Goal: Information Seeking & Learning: Compare options

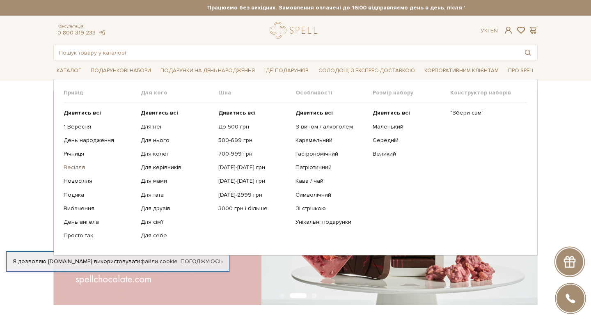
click at [80, 167] on link "Весілля" at bounding box center [99, 167] width 71 height 7
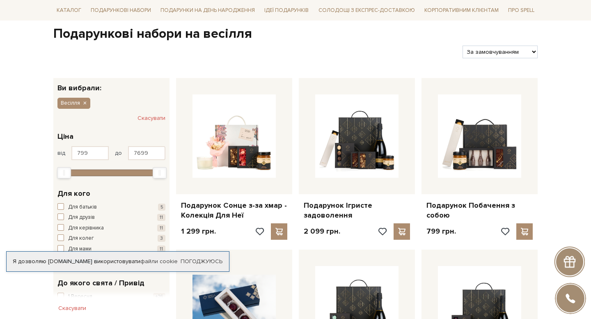
scroll to position [142, 0]
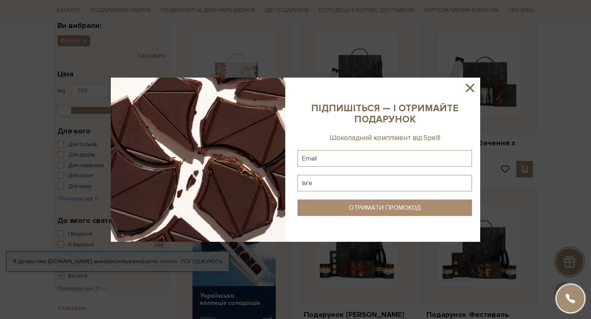
click at [467, 88] on icon at bounding box center [470, 88] width 14 height 14
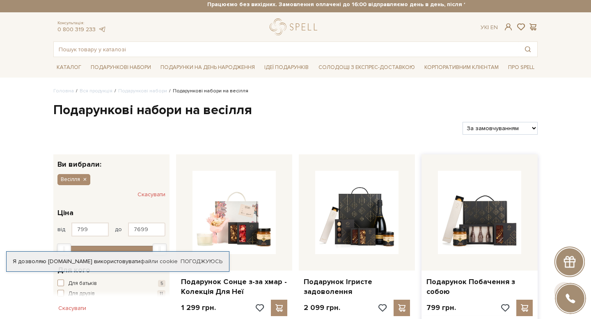
scroll to position [0, 0]
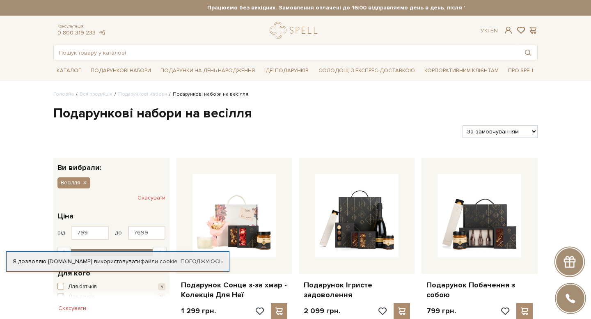
click at [196, 251] on div "Я дозволяю spellchocolate.com використовувати файли cookie Погоджуюсь" at bounding box center [117, 261] width 223 height 21
click at [201, 258] on link "Погоджуюсь" at bounding box center [202, 261] width 42 height 7
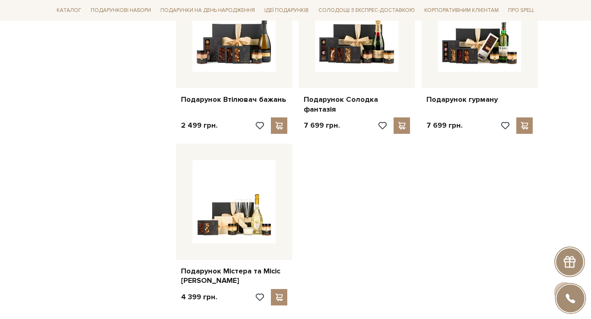
scroll to position [719, 0]
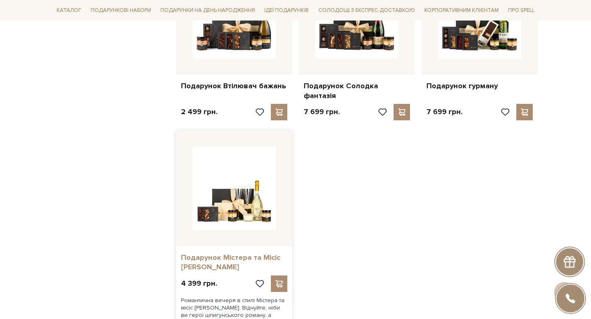
click at [254, 253] on link "Подарунок Містера та Місіс Сміт" at bounding box center [234, 262] width 106 height 19
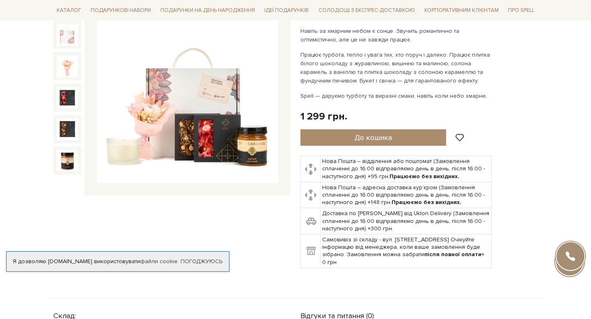
scroll to position [7, 0]
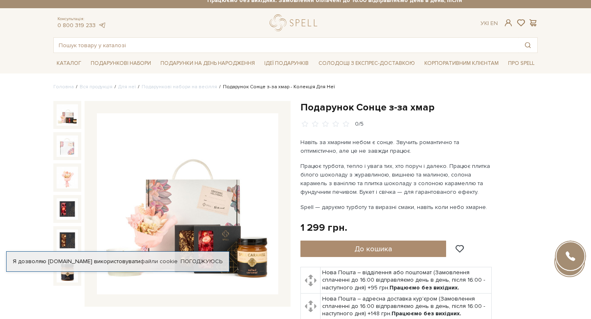
click at [218, 161] on img at bounding box center [187, 203] width 181 height 181
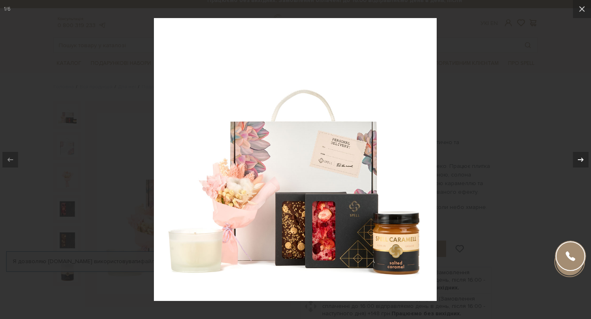
click at [573, 159] on div at bounding box center [581, 160] width 16 height 16
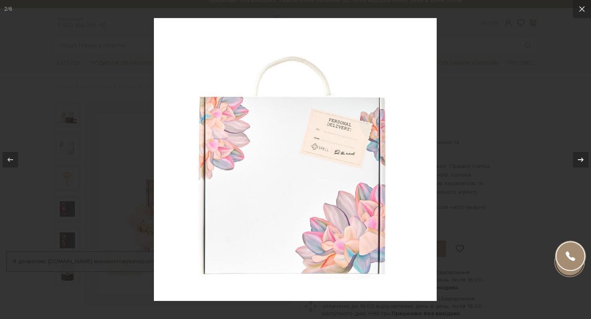
click at [585, 157] on icon at bounding box center [581, 160] width 10 height 10
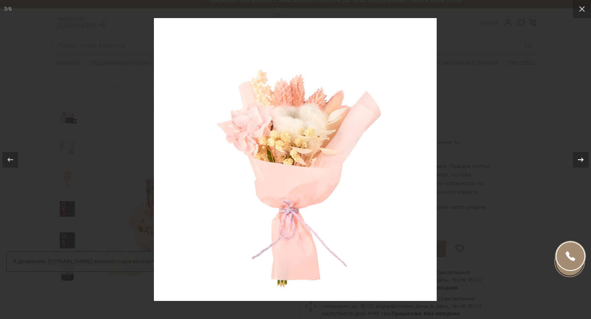
click at [585, 157] on icon at bounding box center [581, 160] width 10 height 10
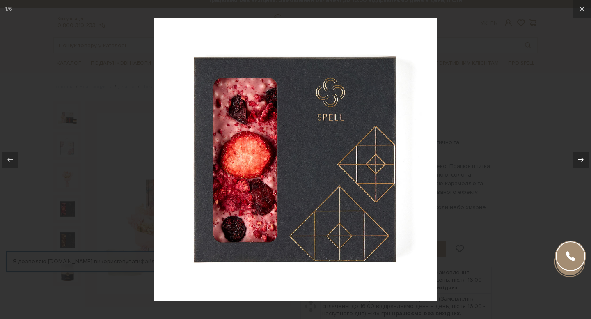
click at [585, 157] on icon at bounding box center [581, 160] width 10 height 10
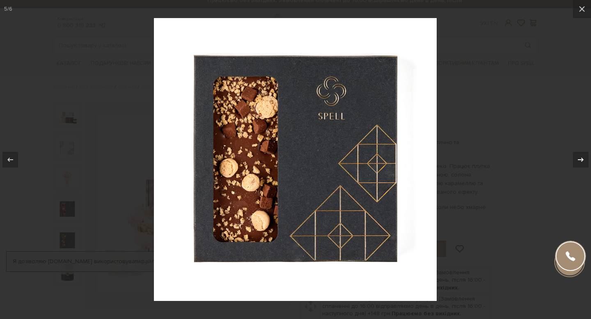
click at [585, 156] on icon at bounding box center [581, 160] width 10 height 10
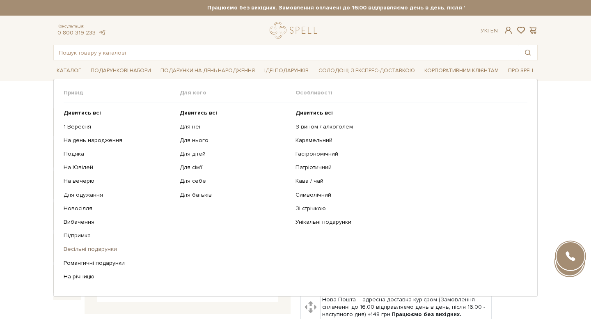
click at [99, 249] on link "Весільні подарунки" at bounding box center [119, 248] width 110 height 7
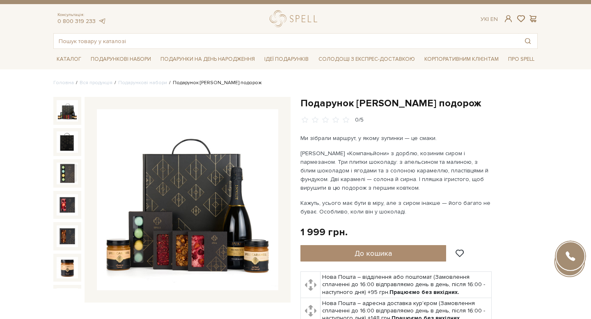
scroll to position [28, 0]
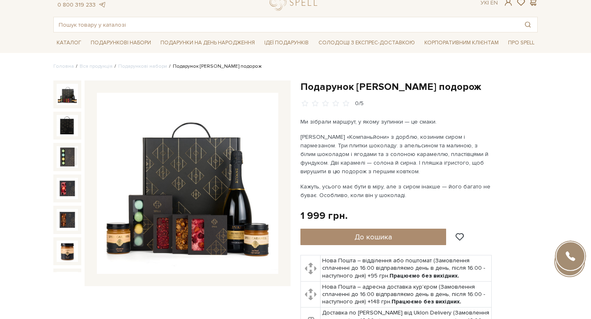
click at [176, 164] on img at bounding box center [187, 183] width 181 height 181
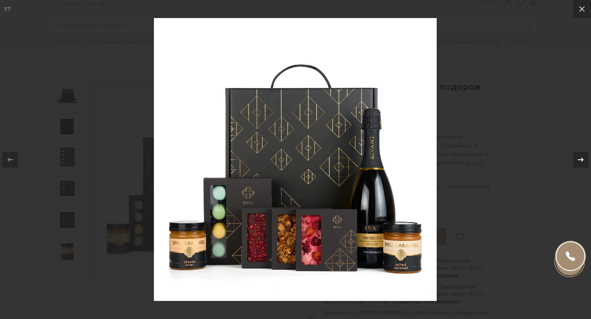
click at [580, 158] on icon at bounding box center [581, 160] width 10 height 10
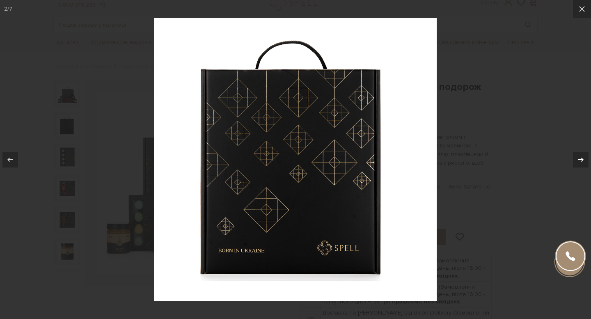
click at [580, 158] on icon at bounding box center [581, 160] width 10 height 10
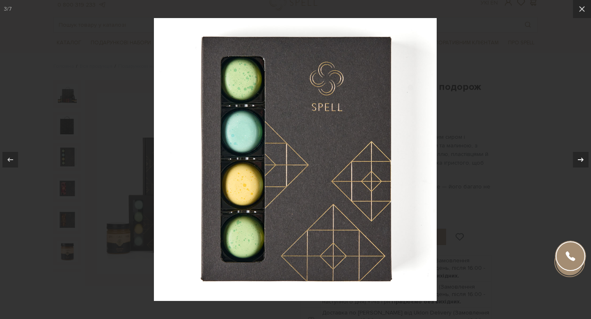
click at [580, 158] on icon at bounding box center [581, 160] width 10 height 10
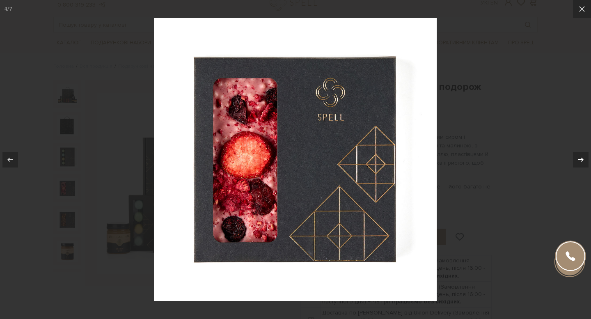
click at [580, 158] on icon at bounding box center [581, 160] width 10 height 10
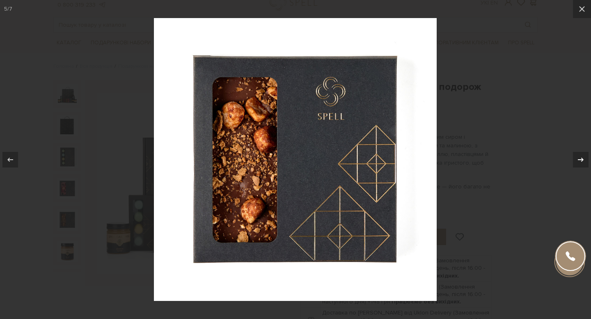
click at [580, 158] on icon at bounding box center [581, 160] width 10 height 10
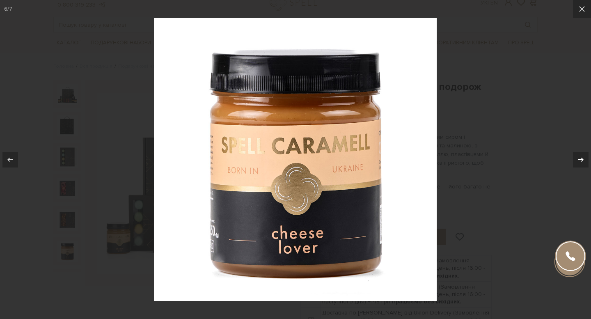
click at [580, 158] on icon at bounding box center [581, 160] width 10 height 10
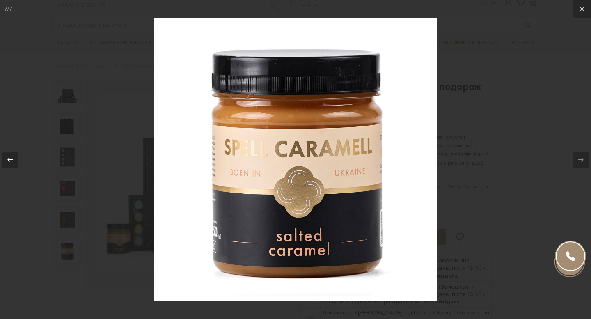
click at [11, 155] on icon at bounding box center [10, 160] width 10 height 10
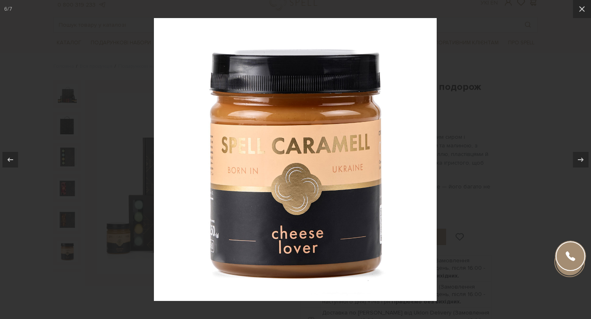
click at [508, 150] on div at bounding box center [295, 159] width 591 height 319
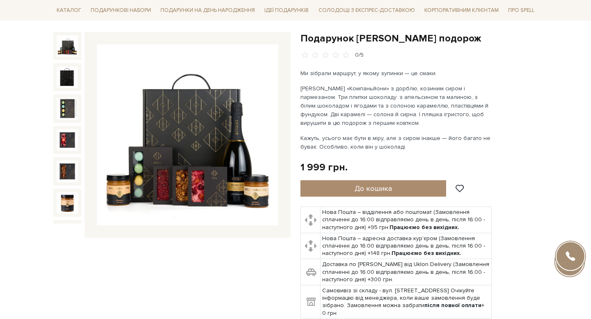
scroll to position [99, 0]
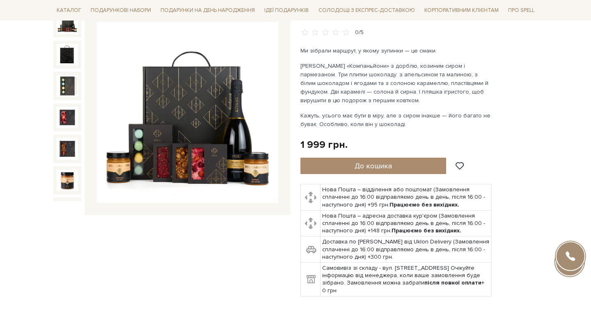
click at [233, 110] on img at bounding box center [187, 112] width 181 height 181
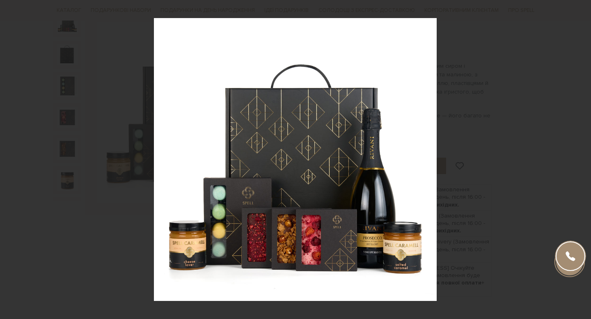
click at [555, 123] on div at bounding box center [295, 159] width 591 height 319
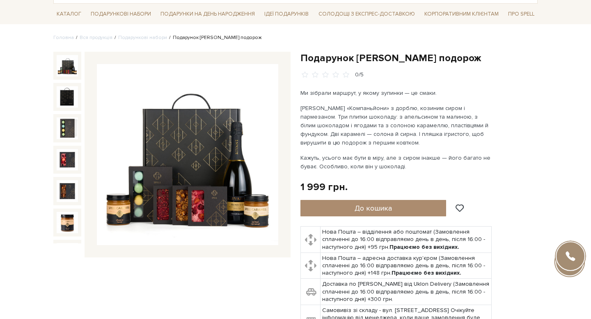
scroll to position [57, 0]
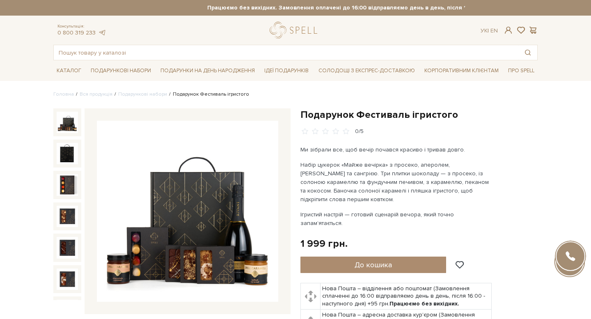
click at [222, 190] on img at bounding box center [187, 211] width 181 height 181
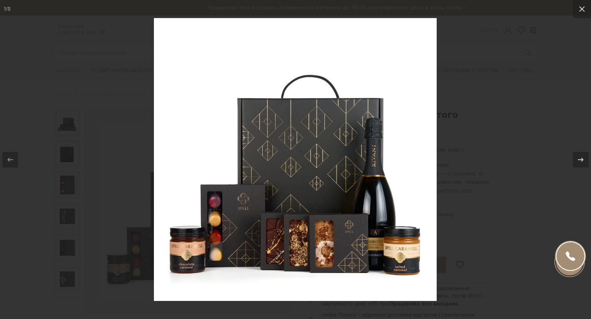
click at [532, 152] on div at bounding box center [295, 159] width 591 height 319
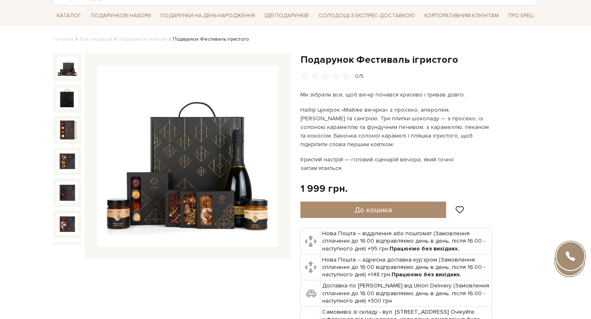
scroll to position [55, 0]
click at [206, 130] on img at bounding box center [187, 156] width 181 height 181
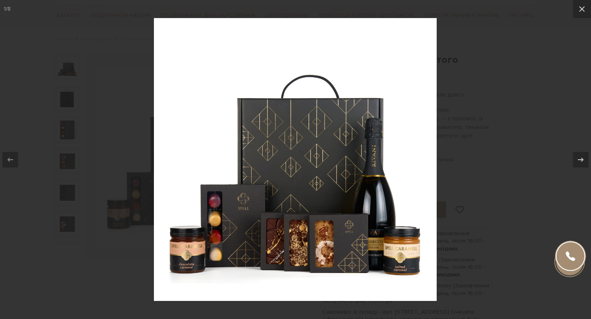
click at [486, 142] on div at bounding box center [295, 159] width 591 height 319
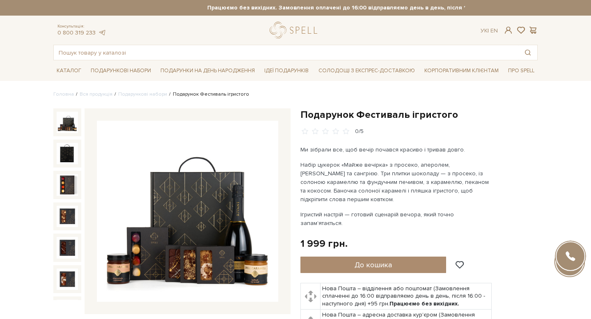
click at [455, 140] on div "Подарунок Фестиваль ігристого" at bounding box center [418, 251] width 237 height 287
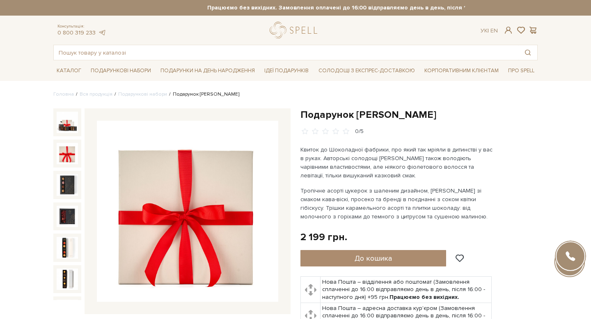
click at [75, 149] on img at bounding box center [67, 153] width 21 height 21
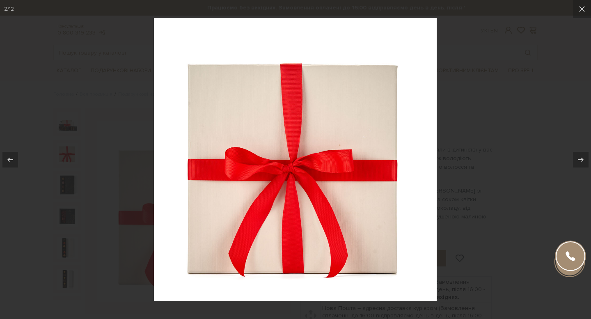
click at [494, 144] on div at bounding box center [295, 159] width 591 height 319
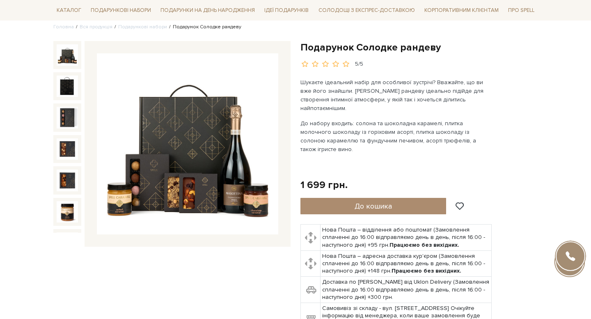
scroll to position [70, 0]
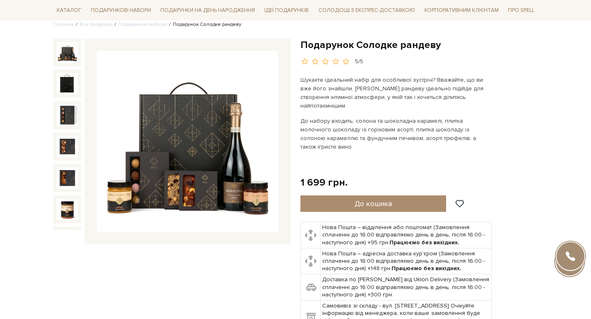
click at [225, 137] on img at bounding box center [187, 141] width 181 height 181
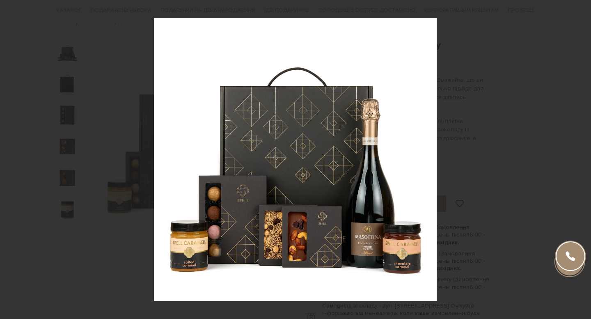
click at [485, 106] on div at bounding box center [295, 159] width 591 height 319
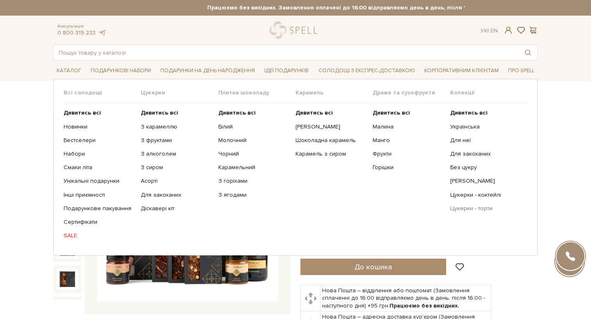
click at [464, 206] on link "Цукерки - торти" at bounding box center [485, 208] width 71 height 7
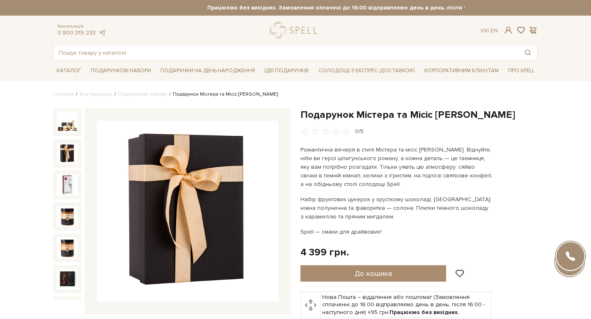
click at [65, 160] on img at bounding box center [67, 153] width 21 height 21
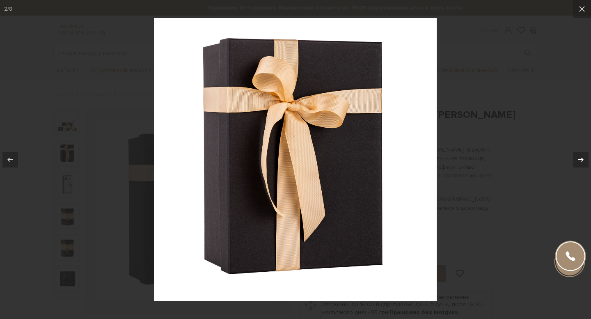
click at [585, 157] on icon at bounding box center [581, 160] width 10 height 10
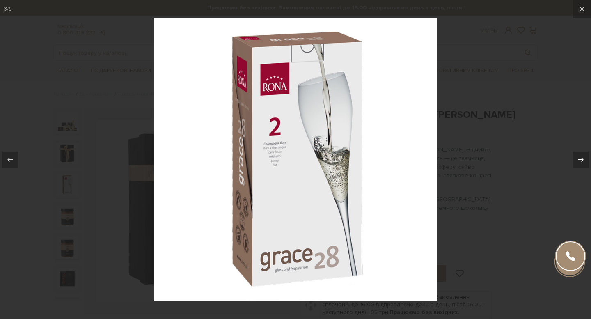
click at [585, 156] on icon at bounding box center [581, 160] width 10 height 10
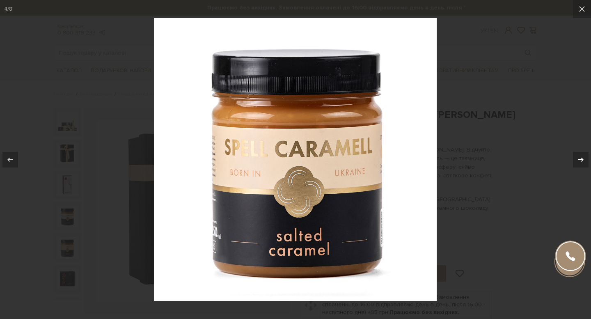
click at [585, 156] on icon at bounding box center [581, 160] width 10 height 10
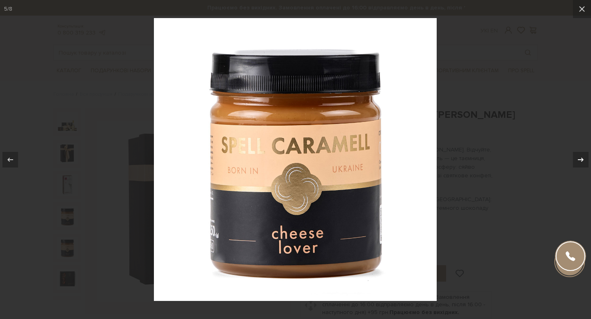
click at [585, 156] on icon at bounding box center [581, 160] width 10 height 10
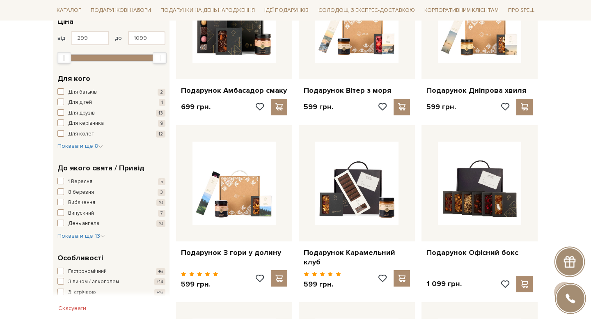
scroll to position [192, 0]
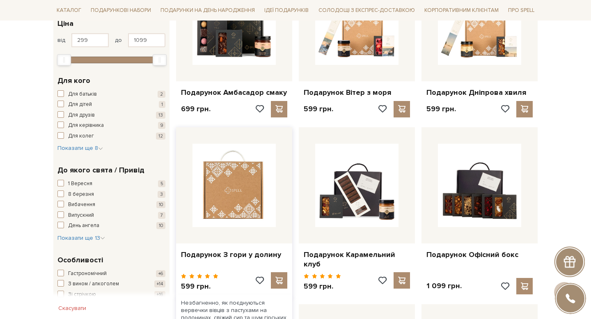
click at [257, 191] on img at bounding box center [233, 185] width 83 height 83
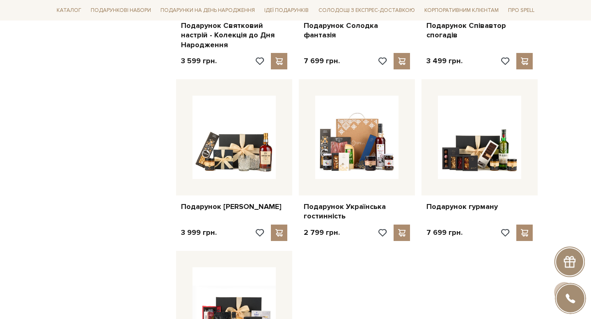
scroll to position [676, 0]
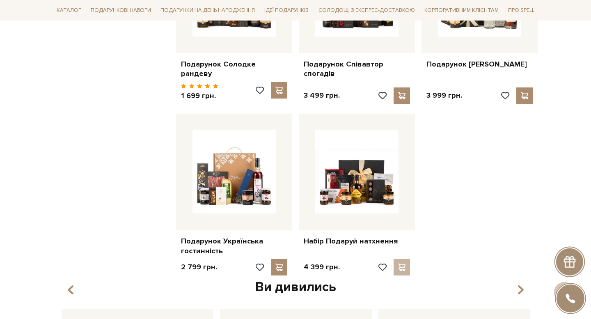
scroll to position [658, 0]
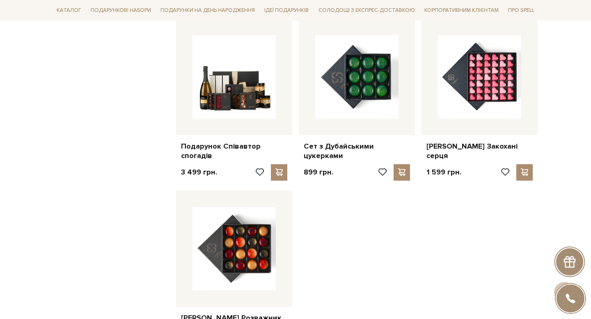
scroll to position [828, 0]
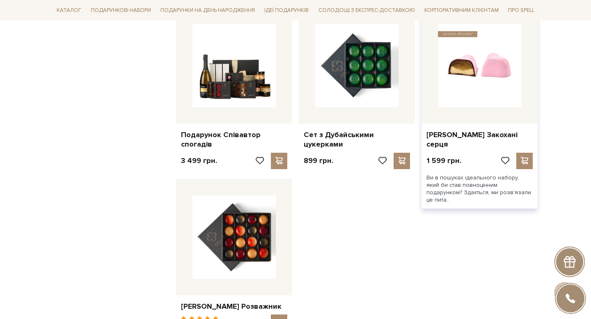
click at [492, 69] on img at bounding box center [479, 65] width 83 height 83
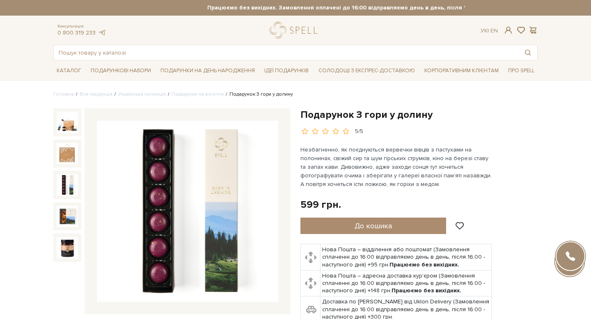
click at [62, 187] on img at bounding box center [67, 184] width 21 height 21
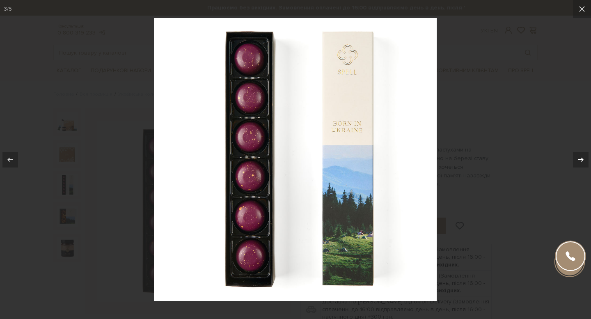
click at [582, 160] on icon at bounding box center [581, 159] width 6 height 4
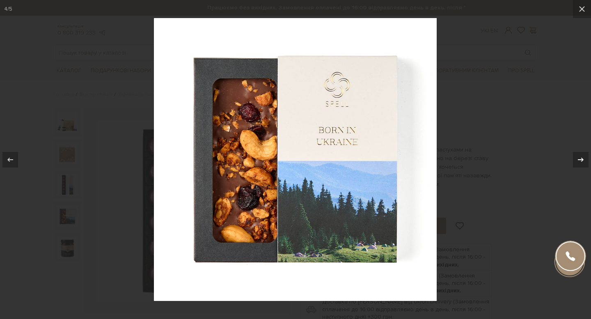
click at [582, 160] on icon at bounding box center [581, 159] width 6 height 4
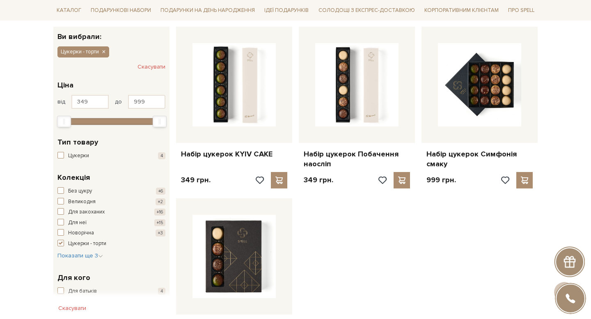
scroll to position [106, 0]
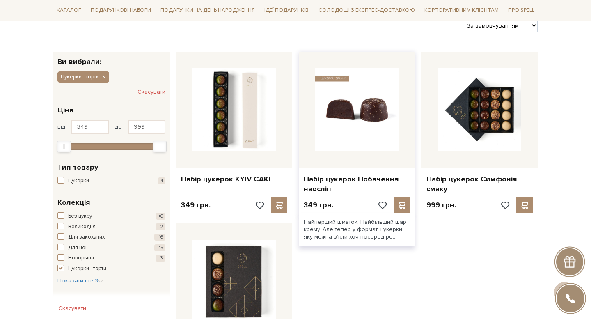
click at [375, 127] on img at bounding box center [356, 109] width 83 height 83
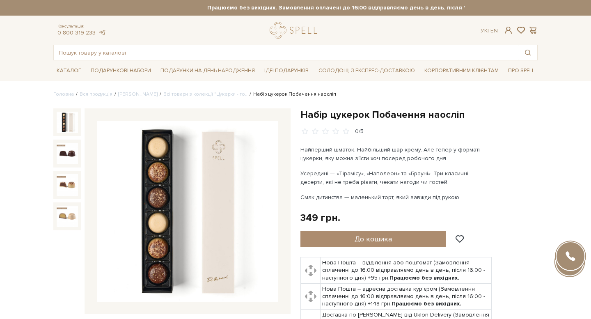
click at [225, 180] on img at bounding box center [187, 211] width 181 height 181
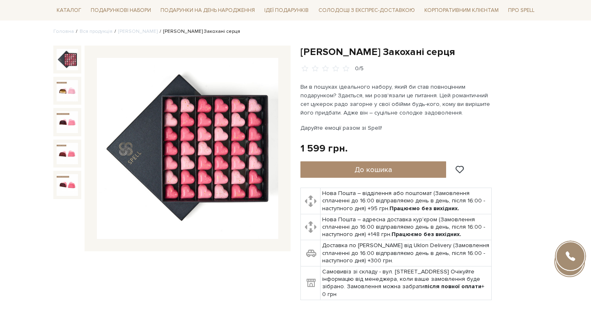
scroll to position [58, 0]
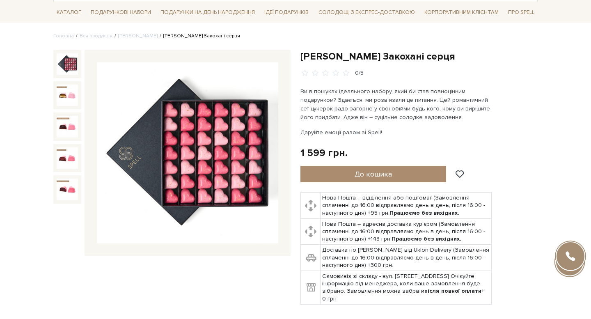
click at [210, 151] on img at bounding box center [187, 152] width 181 height 181
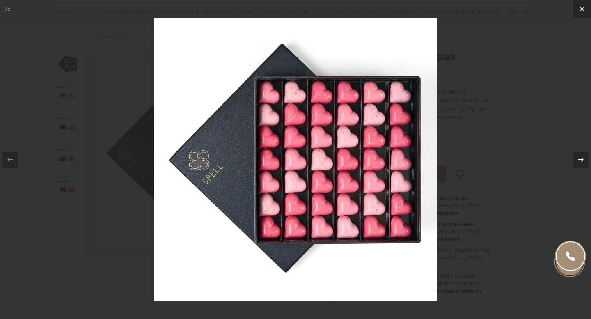
click at [579, 160] on icon at bounding box center [581, 159] width 6 height 4
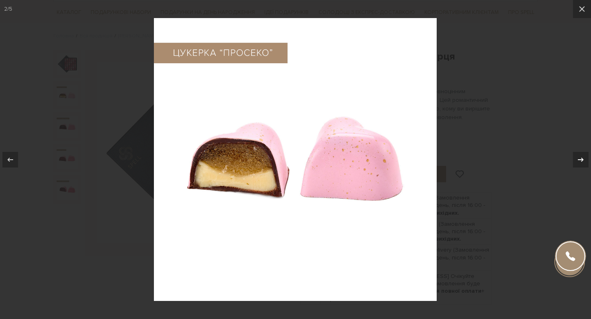
click at [579, 160] on icon at bounding box center [581, 159] width 6 height 4
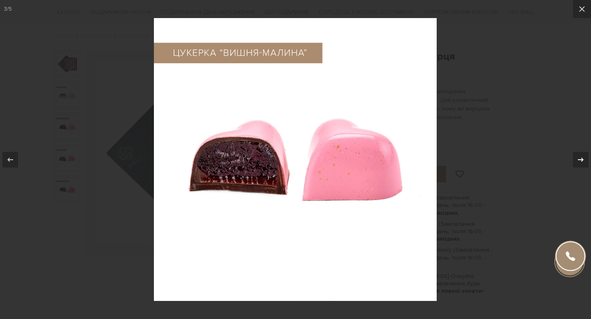
click at [579, 160] on icon at bounding box center [581, 160] width 10 height 10
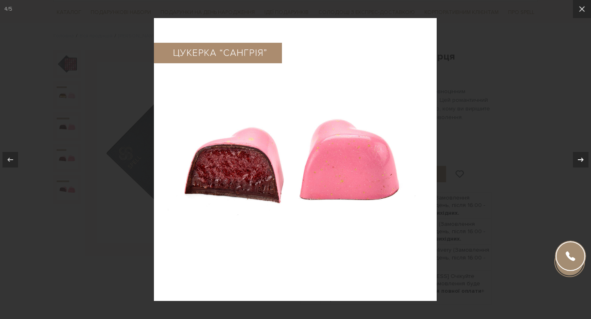
click at [579, 160] on icon at bounding box center [581, 160] width 10 height 10
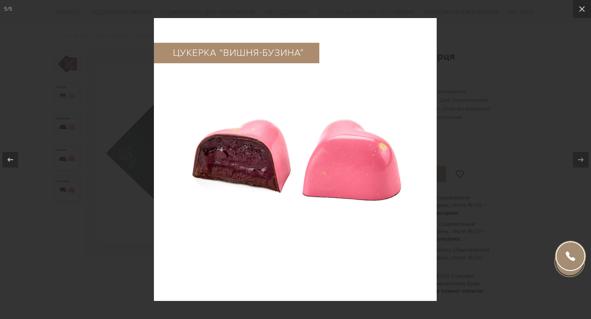
click at [535, 152] on div at bounding box center [295, 159] width 591 height 319
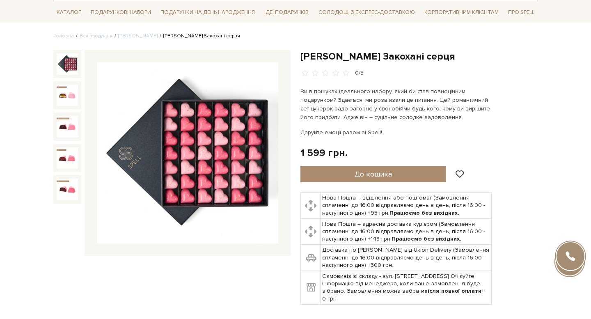
click at [69, 67] on img at bounding box center [67, 63] width 21 height 21
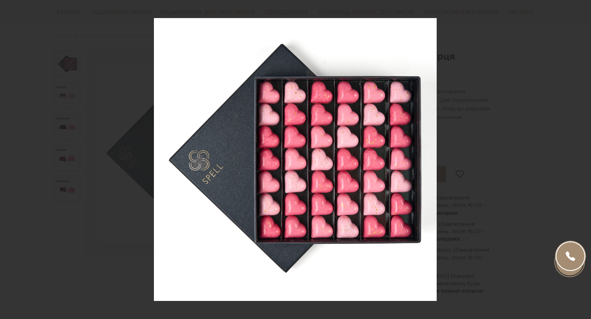
click at [539, 139] on div at bounding box center [295, 159] width 591 height 319
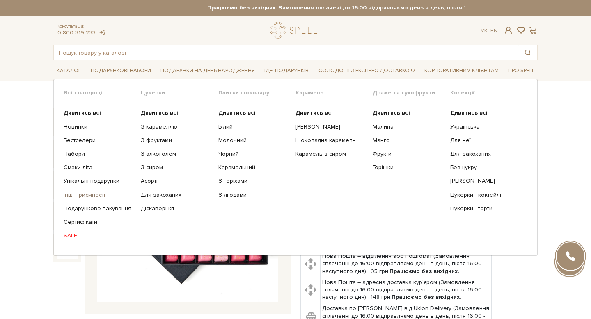
click at [89, 194] on link "Інші приємності" at bounding box center [99, 194] width 71 height 7
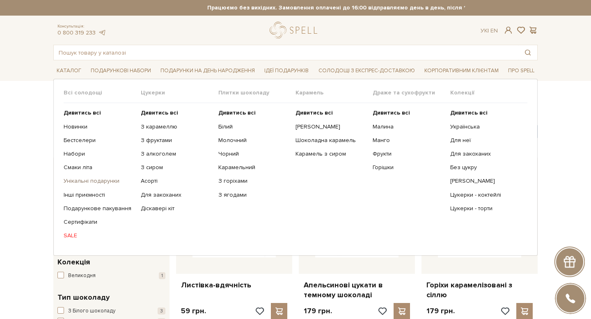
click at [83, 180] on link "Унікальні подарунки" at bounding box center [99, 180] width 71 height 7
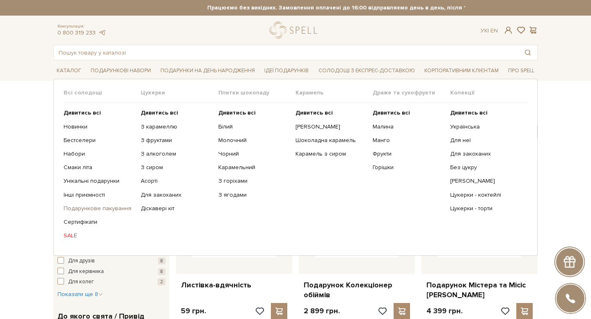
click at [87, 207] on link "Подарункове пакування" at bounding box center [99, 208] width 71 height 7
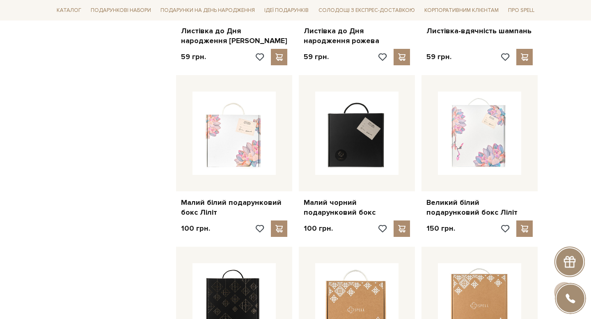
scroll to position [587, 0]
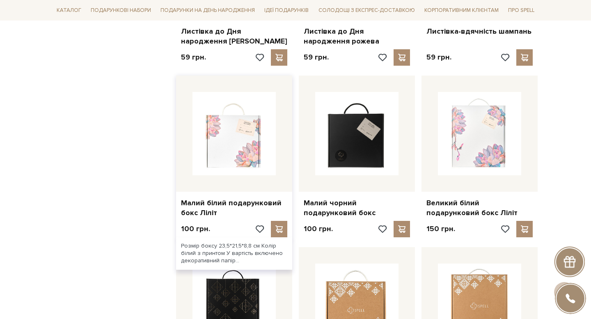
click at [253, 126] on img at bounding box center [233, 133] width 83 height 83
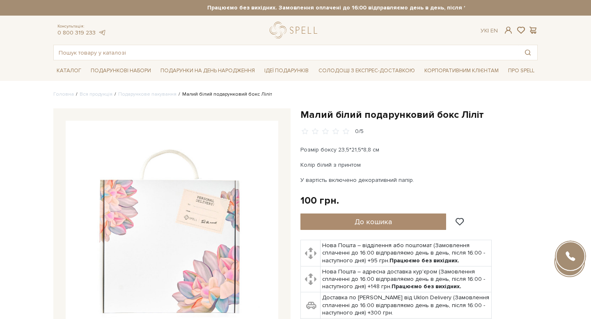
click at [393, 168] on p "Колір білий з принтом" at bounding box center [396, 164] width 192 height 9
click at [367, 165] on p "Колір білий з принтом" at bounding box center [396, 164] width 192 height 9
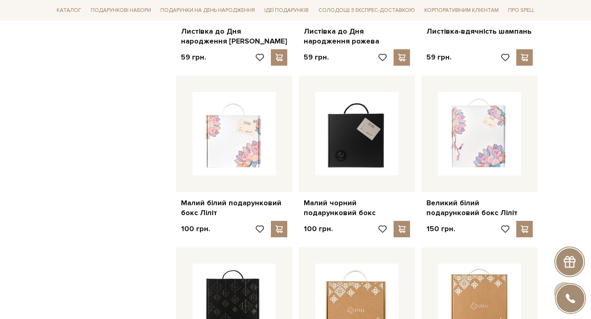
click at [554, 191] on div "Головна Вся продукція Подарункове пакування Подарункове пакування Фільтри За за…" at bounding box center [295, 224] width 591 height 1440
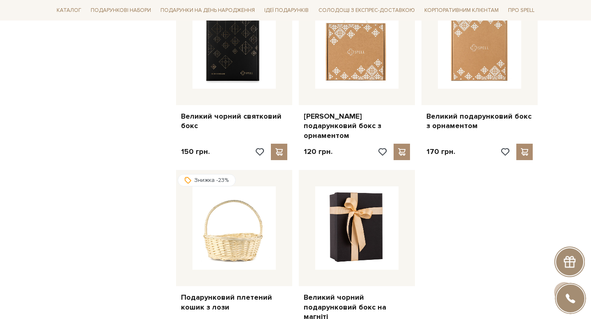
scroll to position [753, 0]
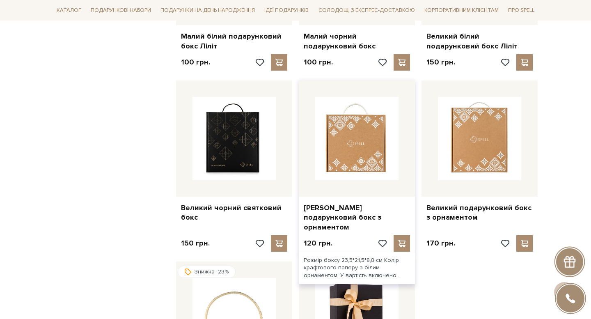
click at [373, 135] on img at bounding box center [356, 138] width 83 height 83
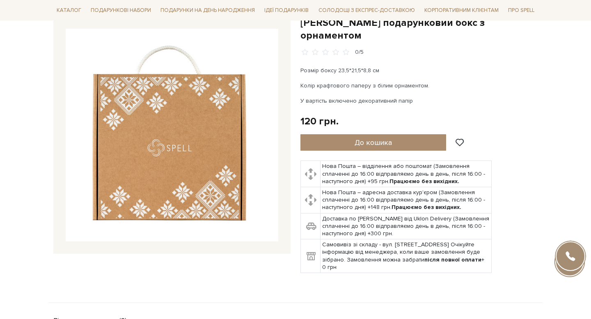
scroll to position [86, 0]
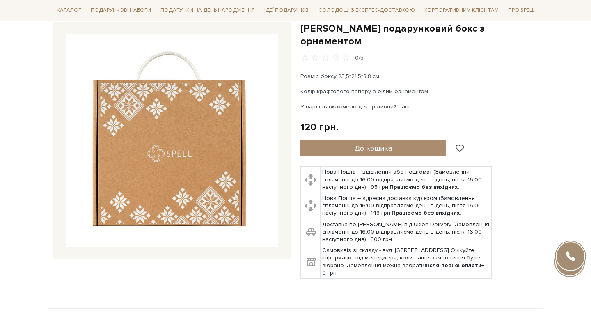
click at [420, 102] on p "У вартість включено декоративний папір" at bounding box center [396, 106] width 192 height 9
click at [436, 102] on p "У вартість включено декоративний папір" at bounding box center [396, 106] width 192 height 9
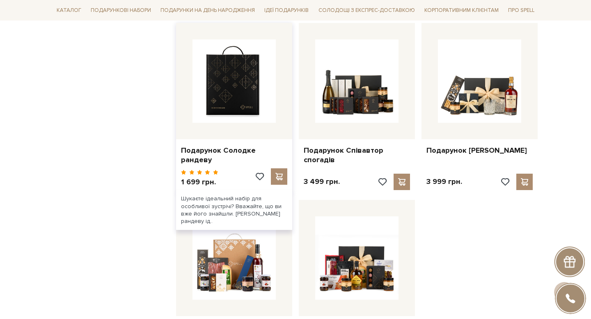
click at [256, 99] on img at bounding box center [233, 80] width 83 height 83
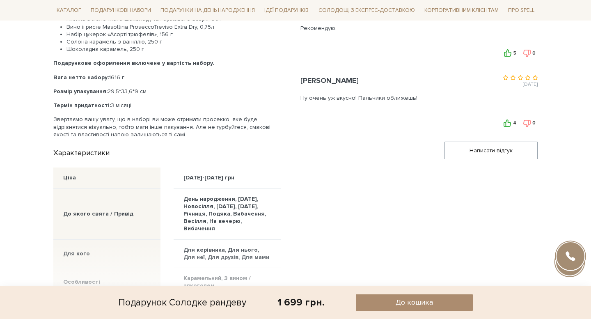
scroll to position [592, 0]
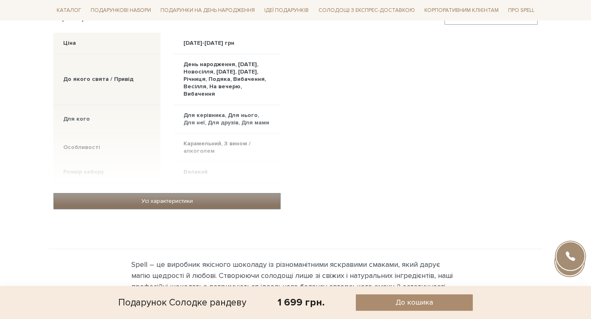
click at [234, 193] on link "Усі характеристики" at bounding box center [167, 201] width 226 height 16
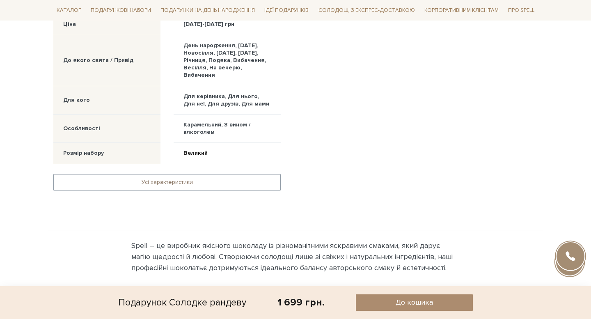
scroll to position [611, 0]
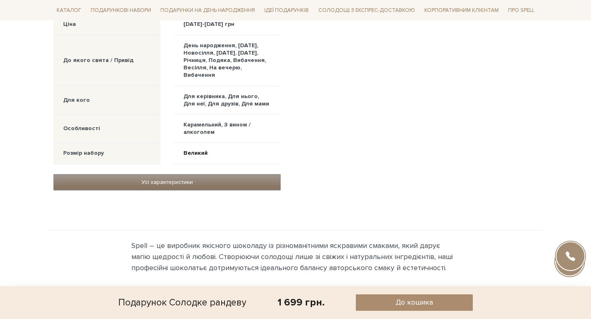
click at [192, 174] on link "Усі характеристики" at bounding box center [167, 182] width 226 height 16
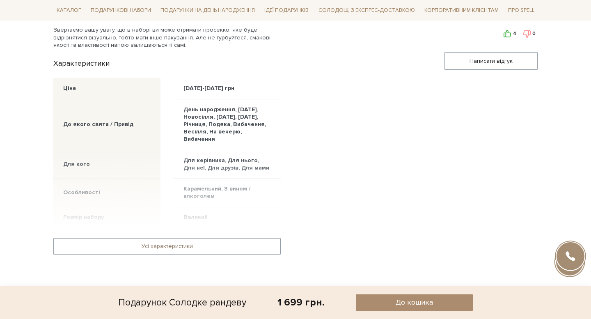
scroll to position [604, 0]
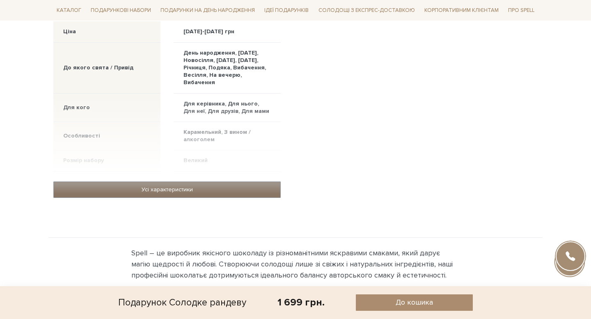
click at [195, 182] on link "Усі характеристики" at bounding box center [167, 190] width 226 height 16
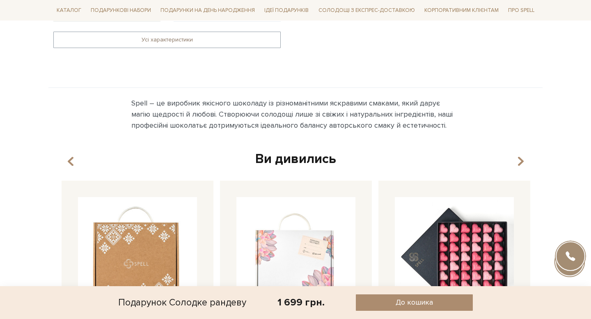
scroll to position [841, 0]
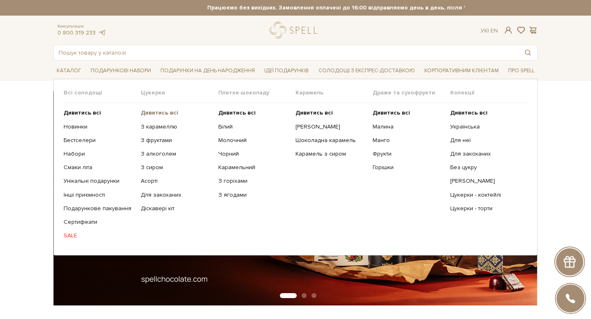
click at [158, 111] on b "Дивитись всі" at bounding box center [159, 112] width 37 height 7
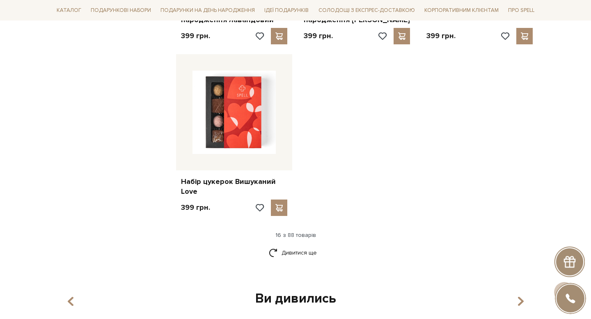
scroll to position [972, 0]
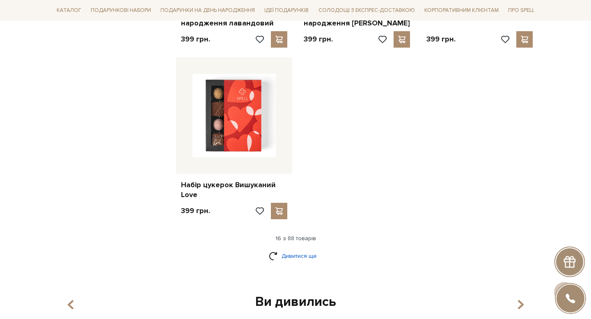
click at [307, 254] on link "Дивитися ще" at bounding box center [295, 256] width 53 height 14
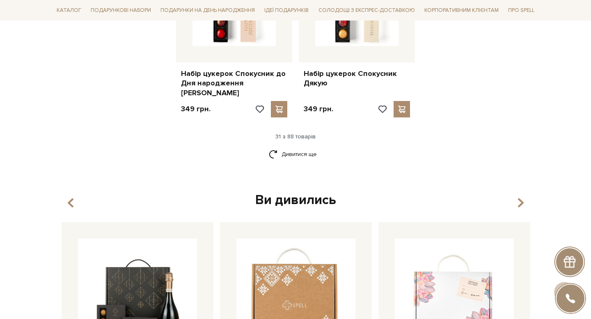
scroll to position [2034, 0]
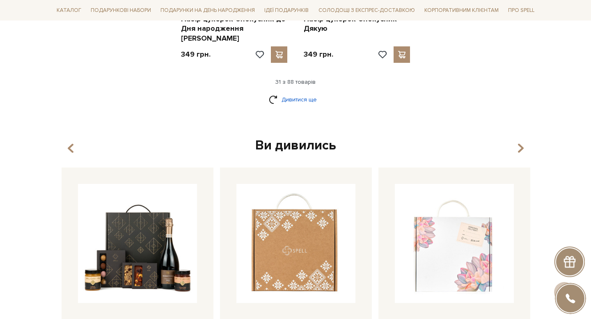
click at [311, 92] on link "Дивитися ще" at bounding box center [295, 99] width 53 height 14
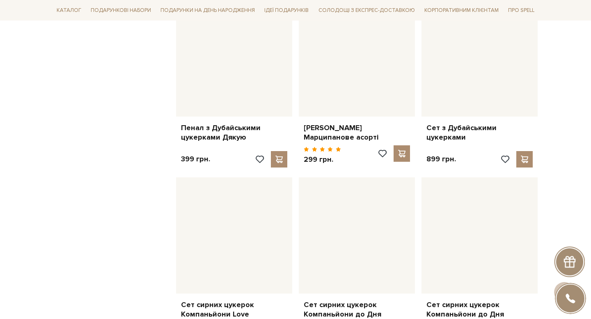
scroll to position [2817, 0]
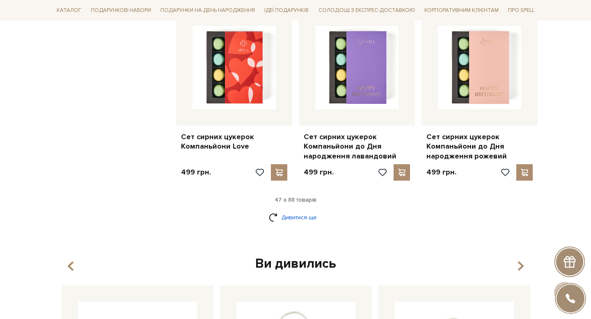
click at [303, 210] on link "Дивитися ще" at bounding box center [295, 217] width 53 height 14
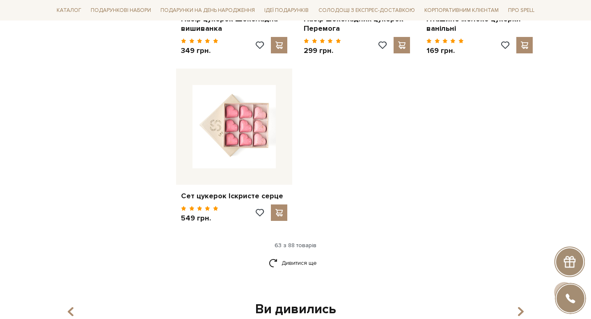
scroll to position [3839, 0]
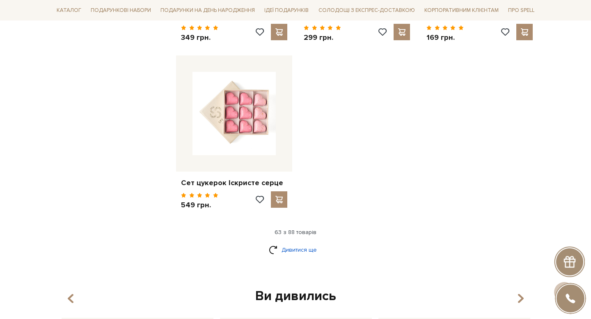
click at [310, 242] on link "Дивитися ще" at bounding box center [295, 249] width 53 height 14
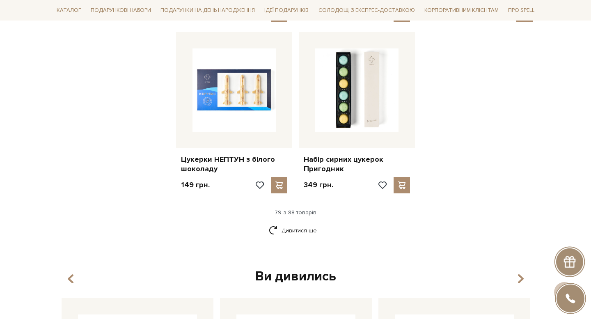
scroll to position [4760, 0]
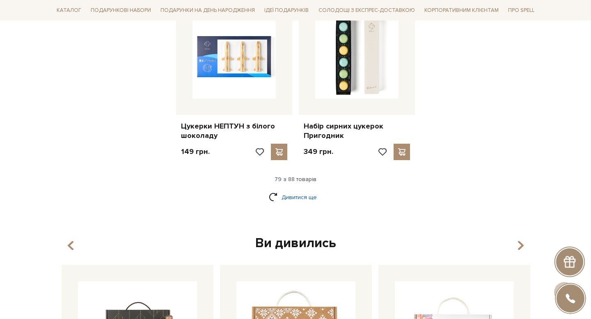
click at [305, 190] on link "Дивитися ще" at bounding box center [295, 197] width 53 height 14
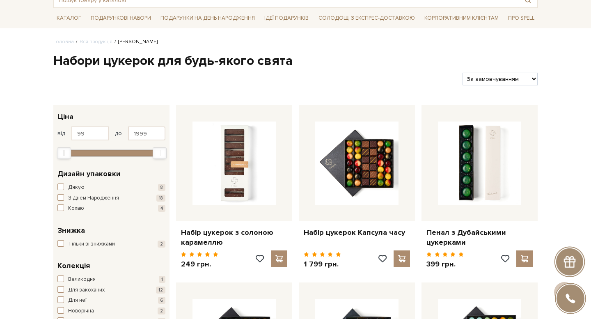
scroll to position [0, 0]
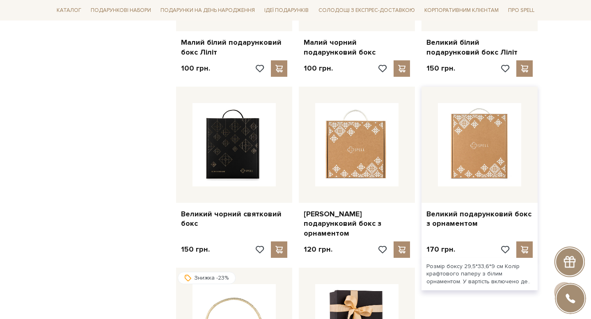
scroll to position [747, 0]
click at [490, 139] on img at bounding box center [479, 144] width 83 height 83
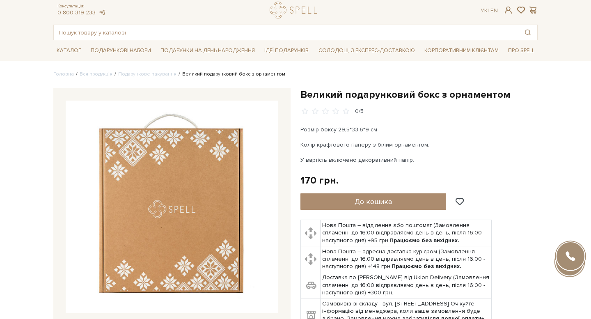
scroll to position [102, 0]
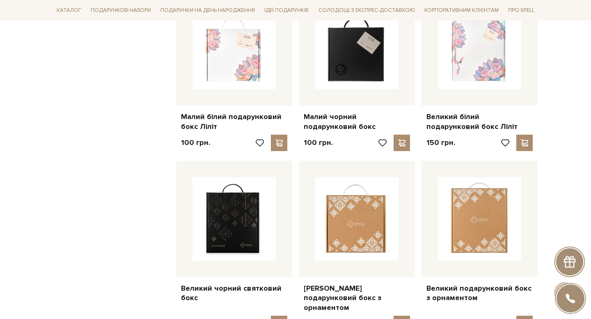
scroll to position [611, 0]
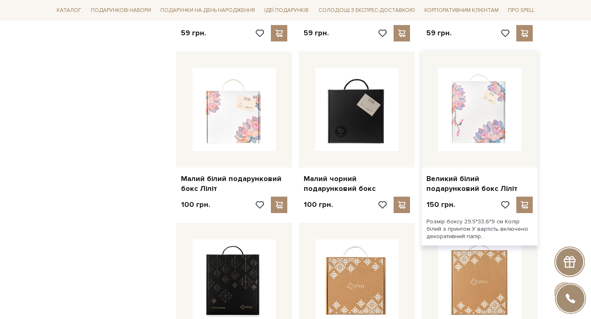
click at [497, 108] on img at bounding box center [479, 109] width 83 height 83
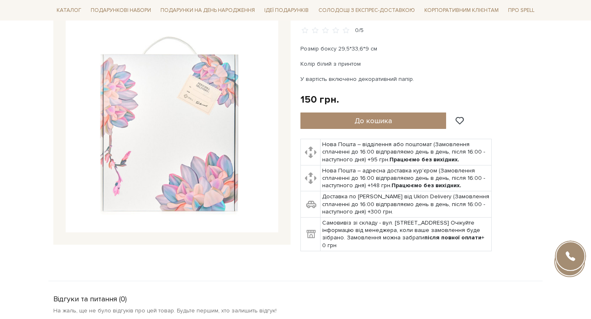
scroll to position [71, 0]
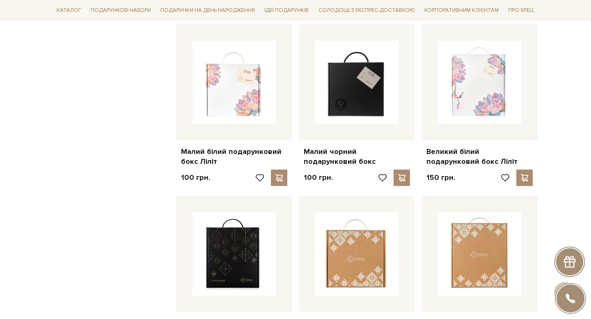
scroll to position [731, 0]
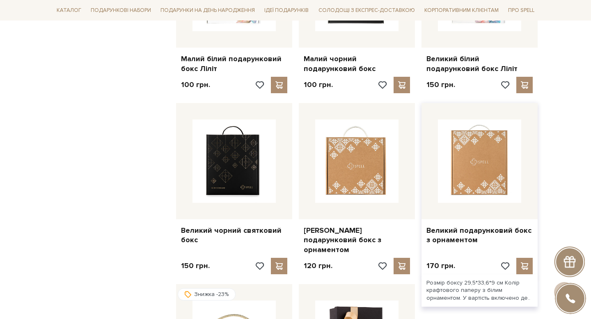
click at [474, 155] on img at bounding box center [479, 160] width 83 height 83
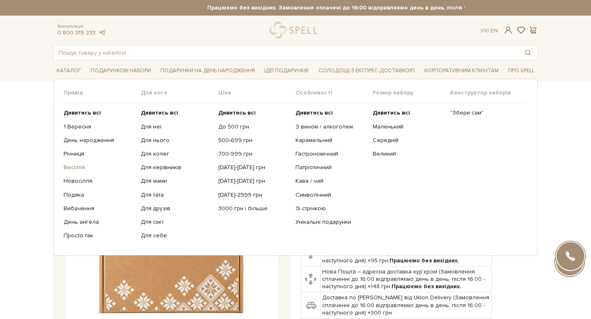
click at [71, 167] on link "Весілля" at bounding box center [99, 167] width 71 height 7
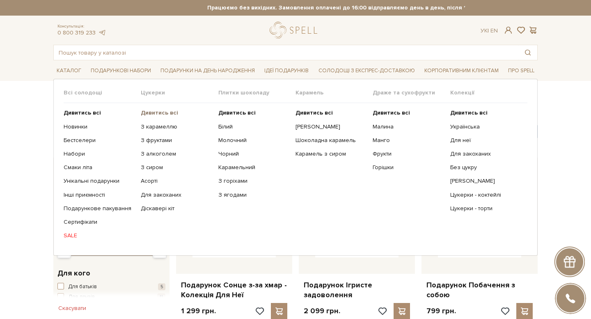
click at [165, 113] on b "Дивитись всі" at bounding box center [159, 112] width 37 height 7
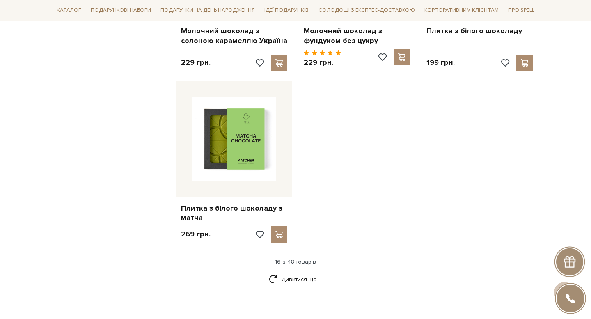
scroll to position [1053, 0]
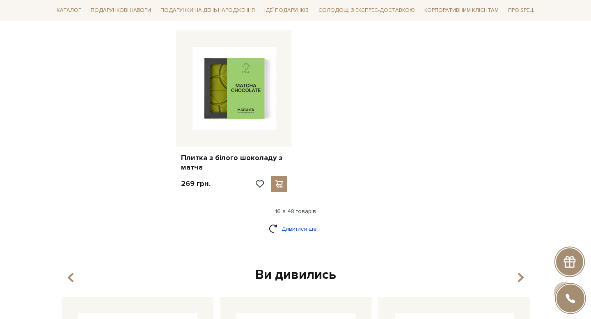
click at [290, 222] on link "Дивитися ще" at bounding box center [295, 229] width 53 height 14
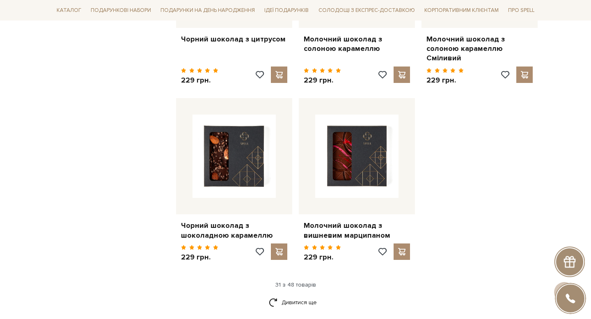
scroll to position [1893, 0]
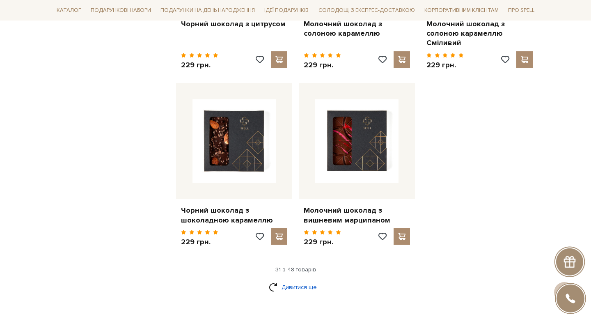
click at [304, 280] on link "Дивитися ще" at bounding box center [295, 287] width 53 height 14
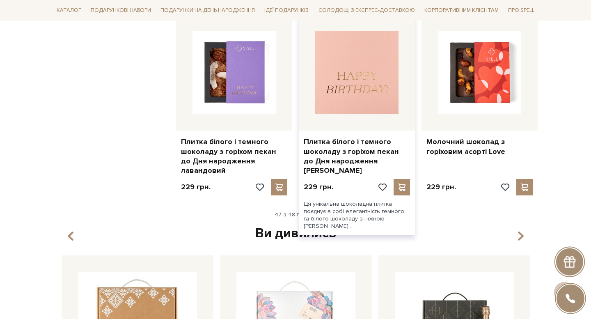
scroll to position [2935, 0]
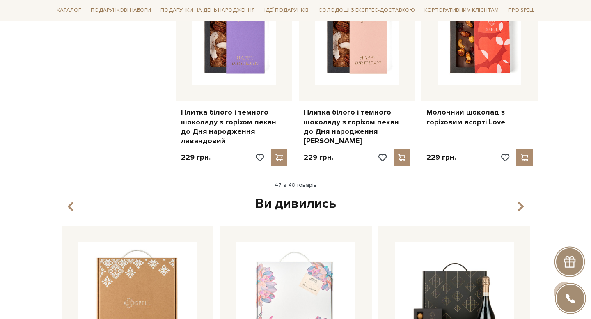
click at [309, 181] on div "47 з 48 товарів" at bounding box center [295, 184] width 491 height 7
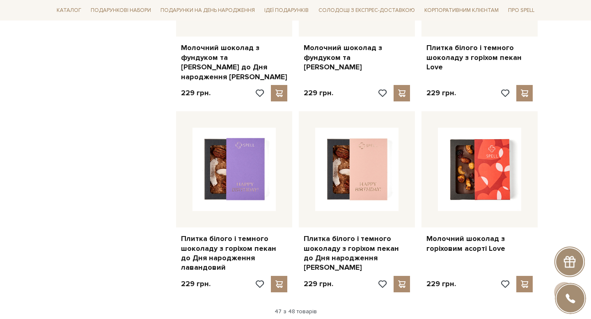
scroll to position [2889, 0]
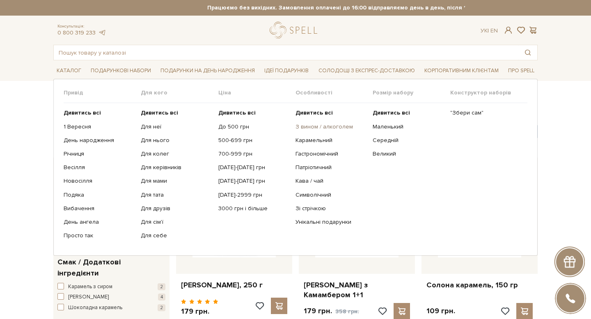
click at [329, 127] on link "З вином / алкоголем" at bounding box center [330, 126] width 71 height 7
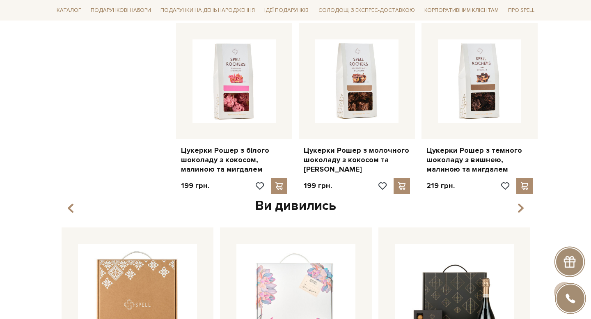
scroll to position [914, 0]
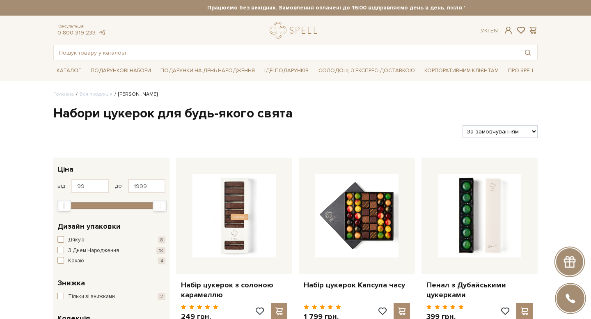
click at [409, 108] on h1 "Набори цукерок для будь-якого свята" at bounding box center [295, 113] width 484 height 17
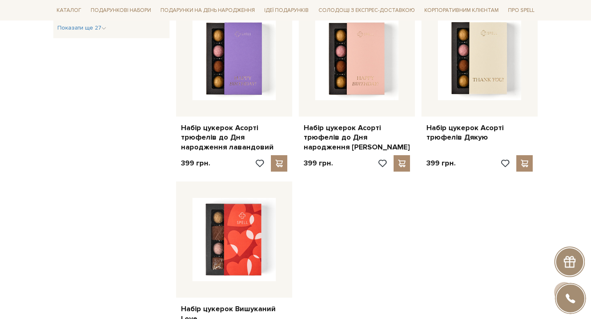
scroll to position [848, 0]
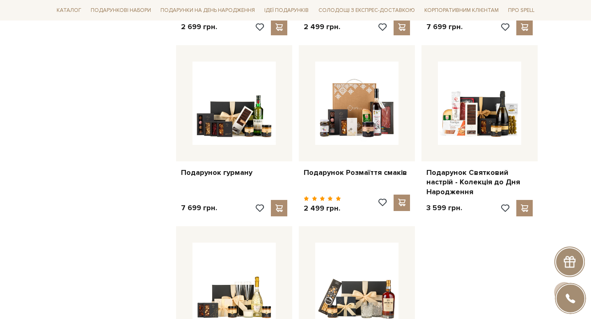
scroll to position [887, 0]
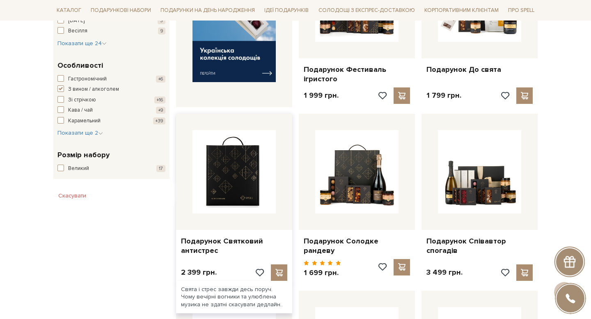
scroll to position [293, 0]
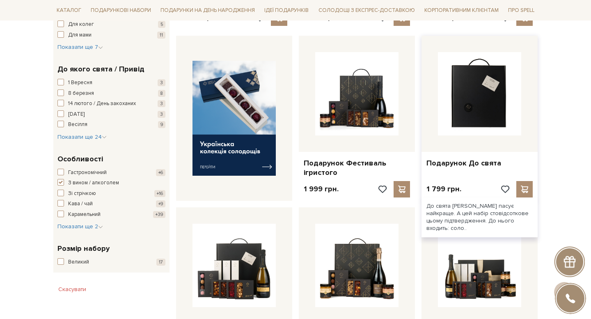
click at [487, 96] on img at bounding box center [479, 93] width 83 height 83
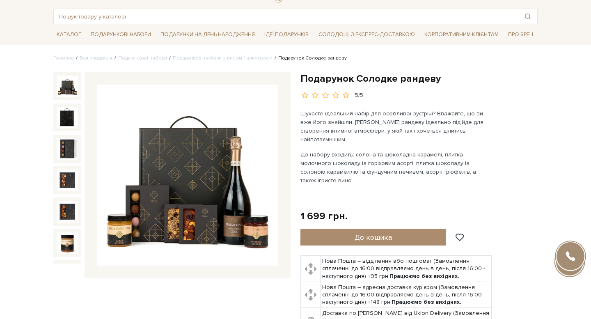
scroll to position [51, 0]
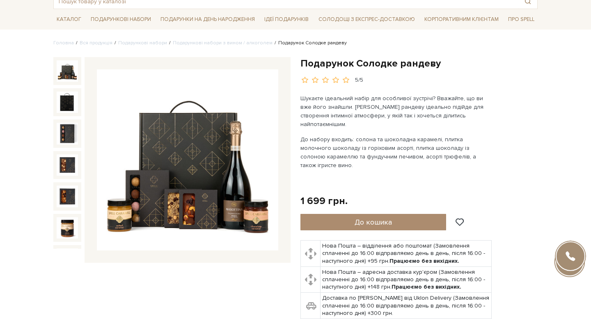
click at [213, 169] on img at bounding box center [187, 159] width 181 height 181
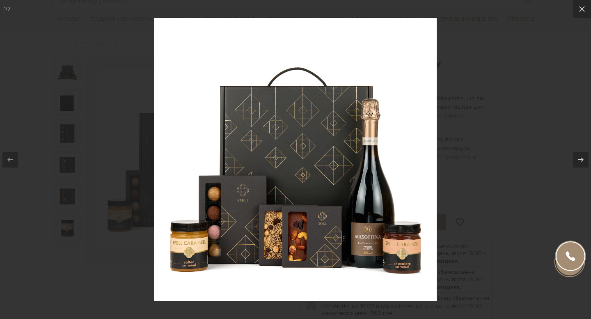
click at [524, 161] on div at bounding box center [295, 159] width 591 height 319
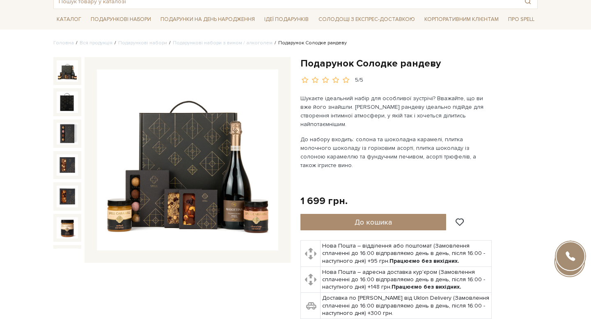
click at [193, 153] on img at bounding box center [187, 159] width 181 height 181
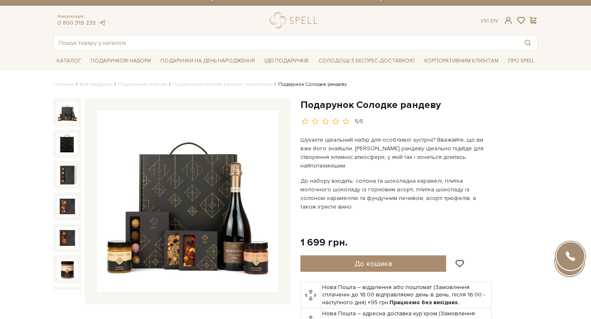
scroll to position [24, 0]
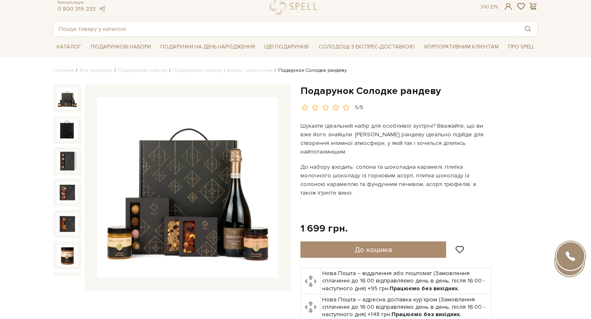
click at [195, 177] on img at bounding box center [187, 187] width 181 height 181
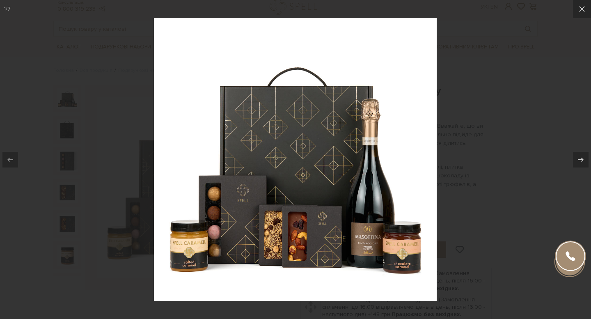
click at [508, 158] on div at bounding box center [295, 159] width 591 height 319
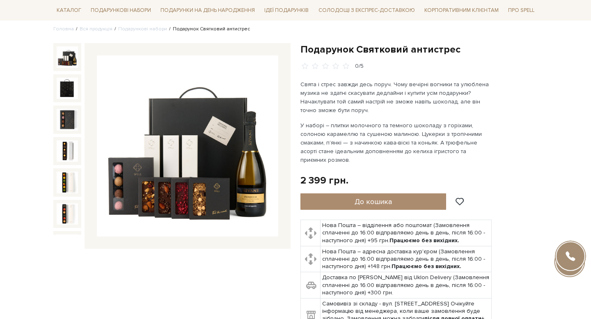
scroll to position [77, 0]
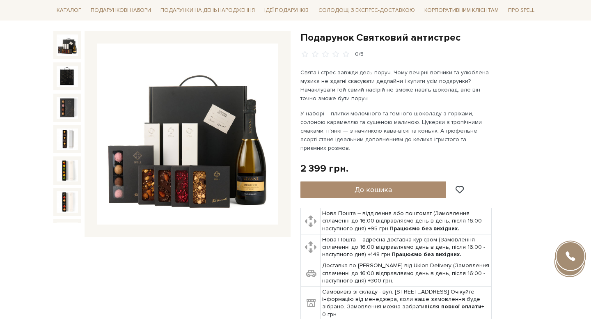
click at [231, 129] on img at bounding box center [187, 133] width 181 height 181
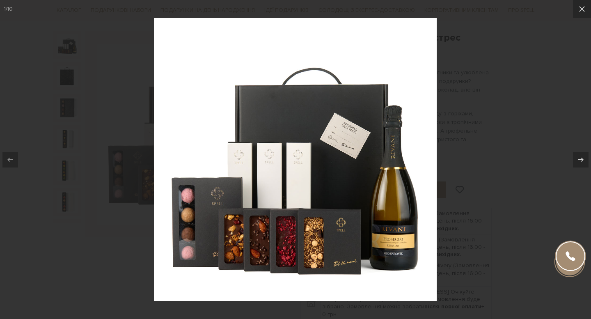
click at [486, 99] on div at bounding box center [295, 159] width 591 height 319
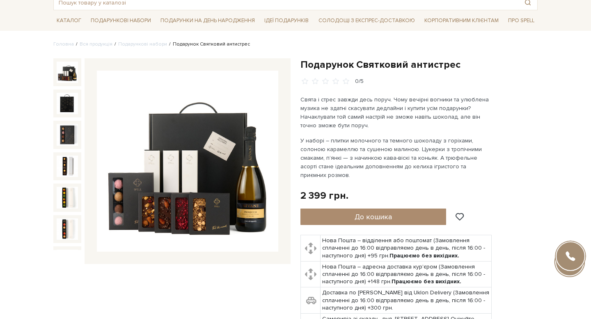
scroll to position [50, 0]
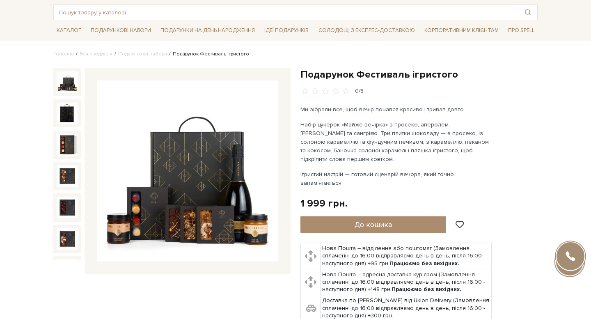
scroll to position [41, 0]
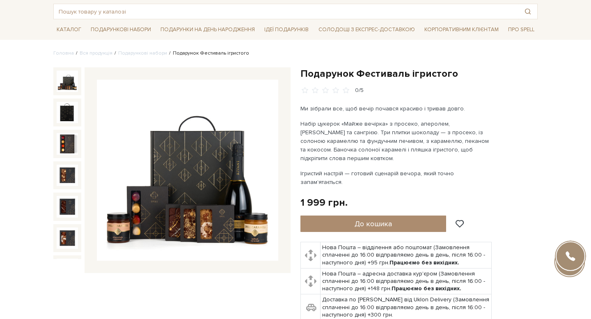
click at [180, 193] on img at bounding box center [187, 170] width 181 height 181
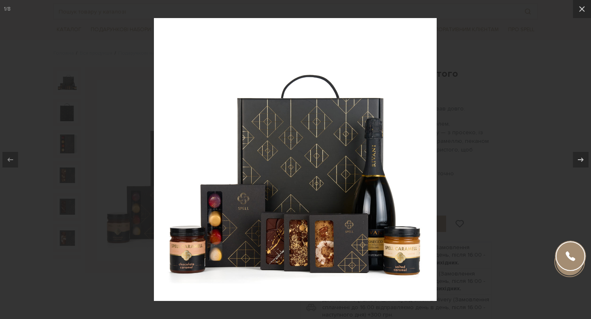
click at [493, 128] on div at bounding box center [295, 159] width 591 height 319
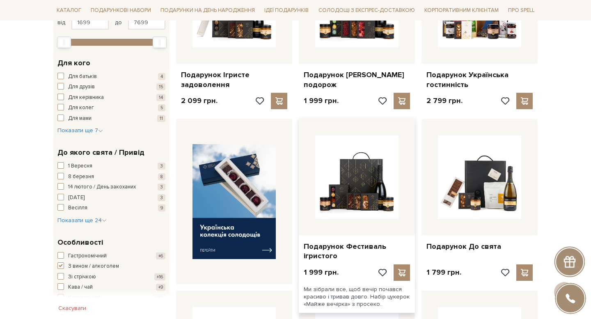
scroll to position [159, 0]
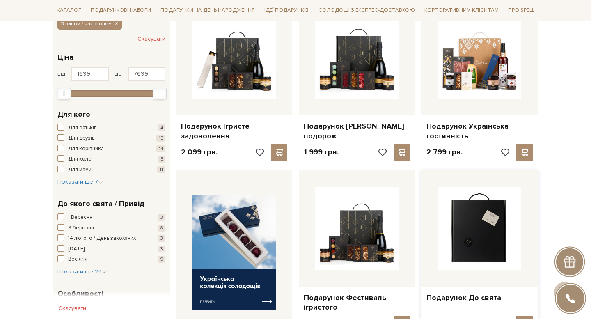
click at [496, 230] on img at bounding box center [479, 228] width 83 height 83
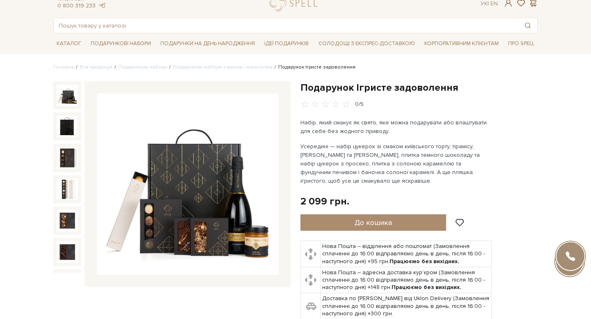
scroll to position [39, 0]
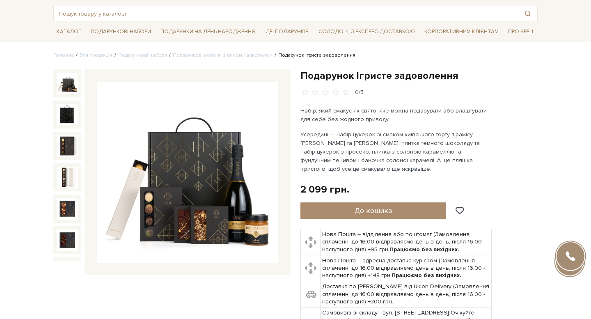
click at [531, 157] on div "Подарунок Ігристе задоволення" at bounding box center [418, 205] width 237 height 272
click at [542, 161] on div "Подарунок Ігристе задоволення" at bounding box center [418, 209] width 247 height 281
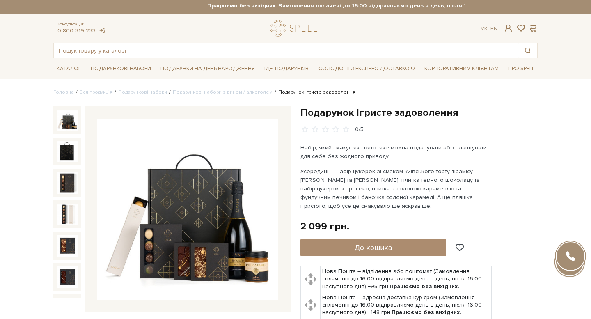
scroll to position [0, 0]
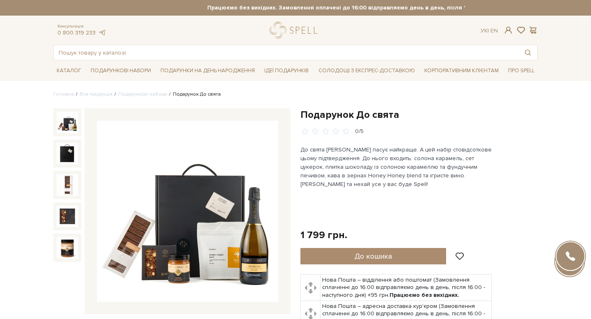
scroll to position [23, 0]
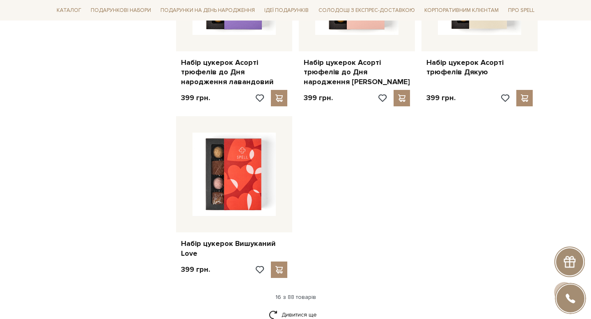
scroll to position [1000, 0]
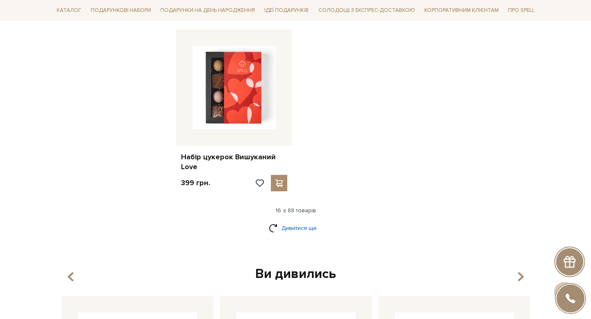
click at [303, 231] on link "Дивитися ще" at bounding box center [295, 228] width 53 height 14
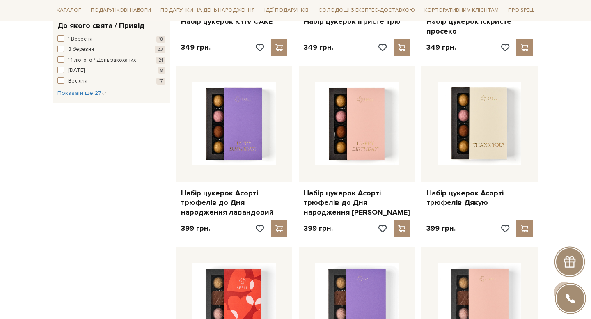
scroll to position [783, 0]
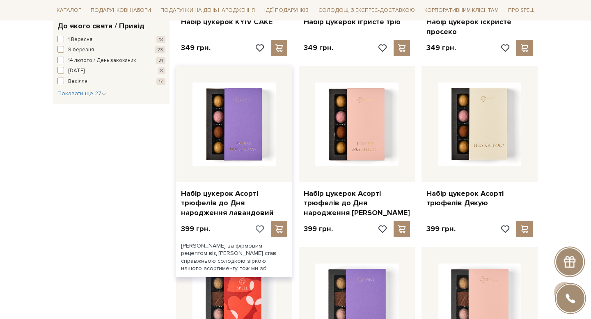
click at [259, 229] on span at bounding box center [259, 228] width 10 height 7
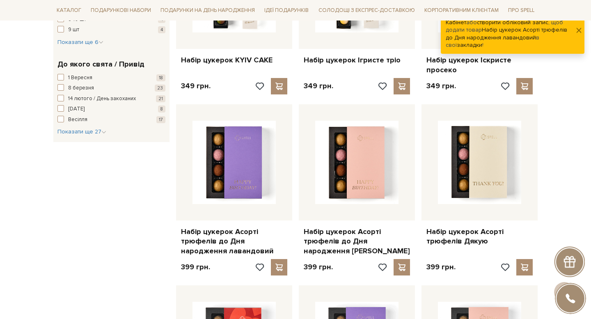
scroll to position [721, 0]
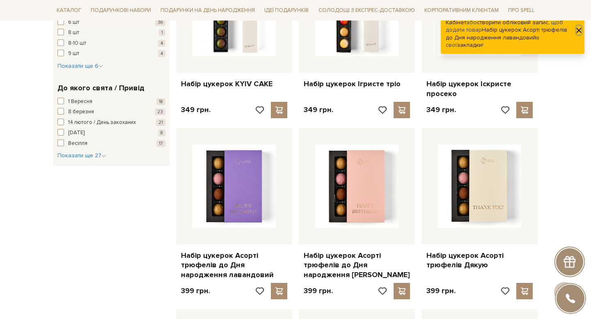
click at [579, 27] on button "button" at bounding box center [578, 30] width 5 height 9
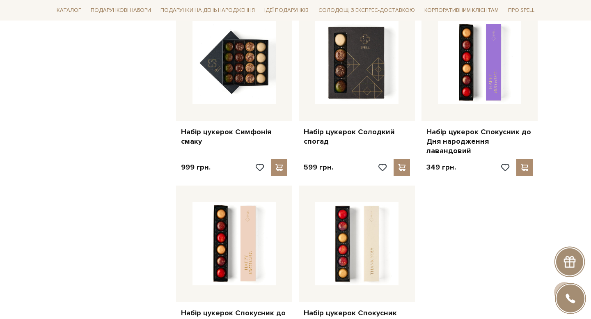
scroll to position [1901, 0]
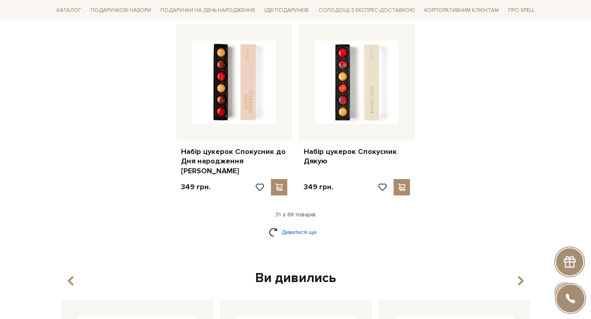
click at [295, 225] on link "Дивитися ще" at bounding box center [295, 232] width 53 height 14
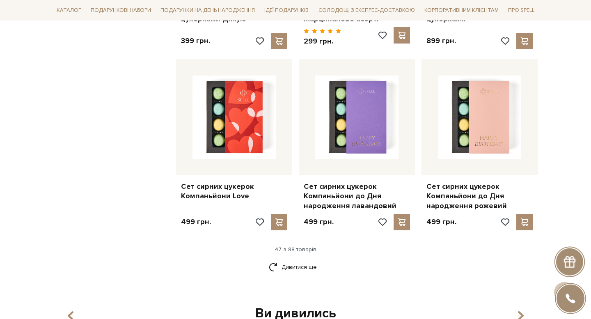
scroll to position [2902, 0]
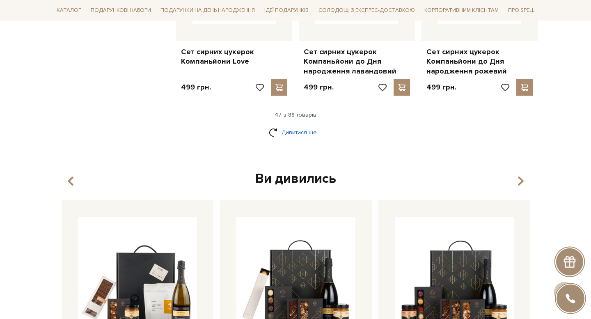
click at [302, 125] on link "Дивитися ще" at bounding box center [295, 132] width 53 height 14
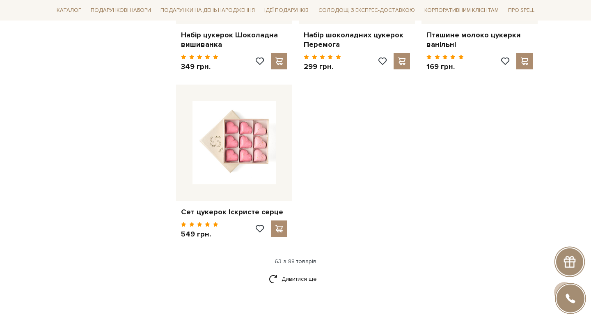
scroll to position [3821, 0]
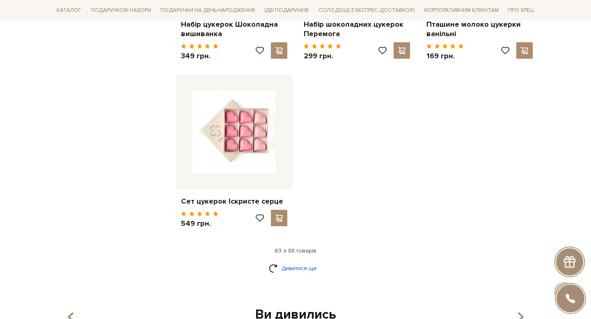
click at [301, 261] on link "Дивитися ще" at bounding box center [295, 268] width 53 height 14
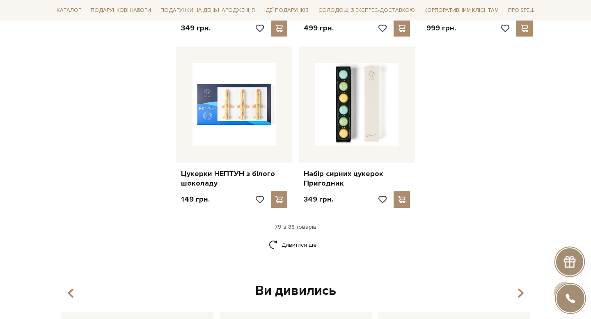
scroll to position [4779, 0]
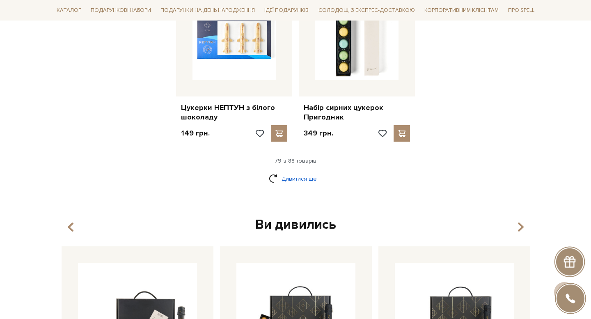
click at [305, 171] on link "Дивитися ще" at bounding box center [295, 178] width 53 height 14
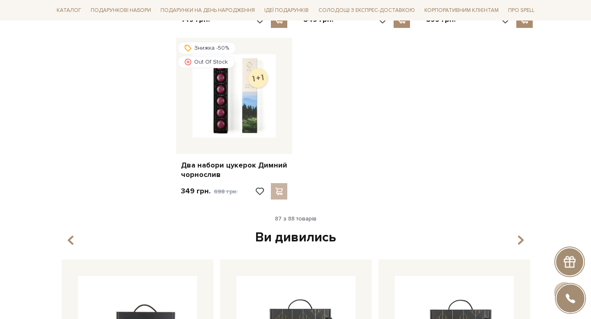
scroll to position [5301, 0]
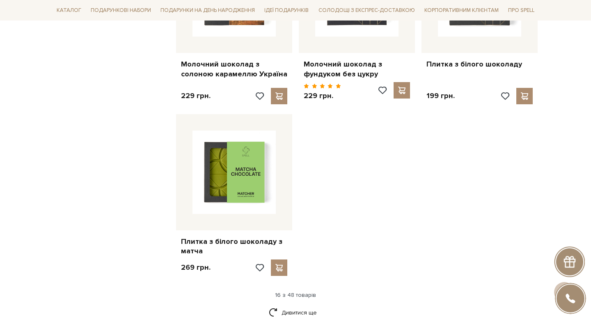
scroll to position [1098, 0]
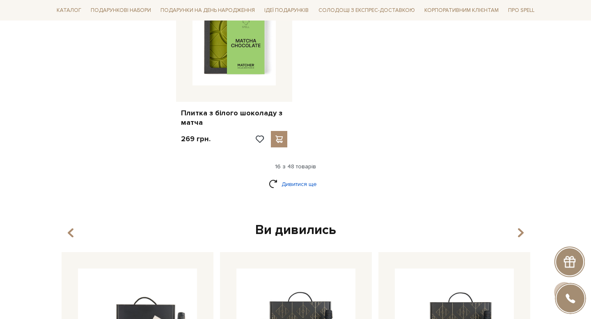
click at [293, 177] on link "Дивитися ще" at bounding box center [295, 184] width 53 height 14
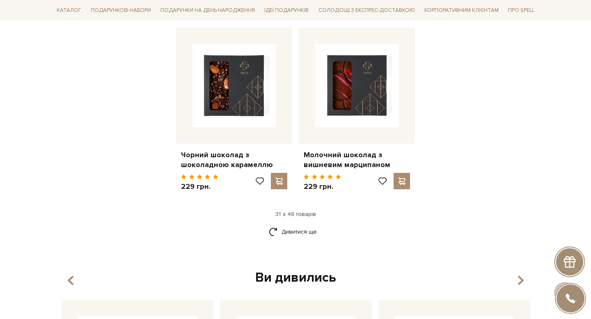
scroll to position [1949, 0]
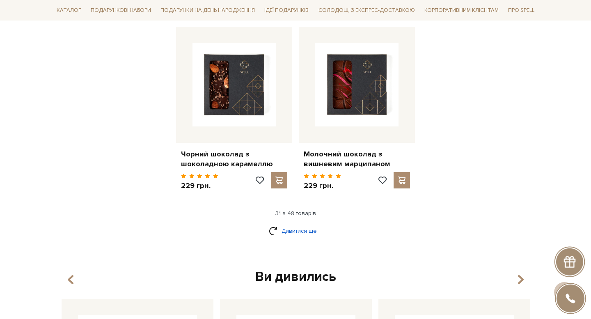
click at [309, 224] on link "Дивитися ще" at bounding box center [295, 231] width 53 height 14
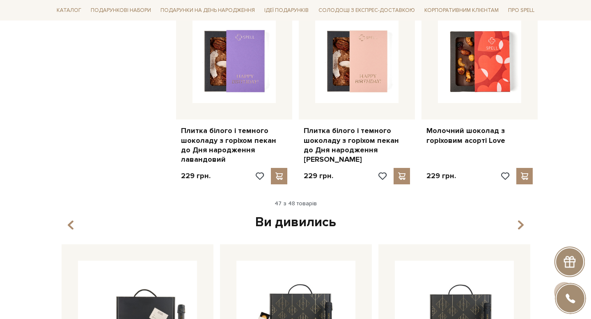
scroll to position [2919, 0]
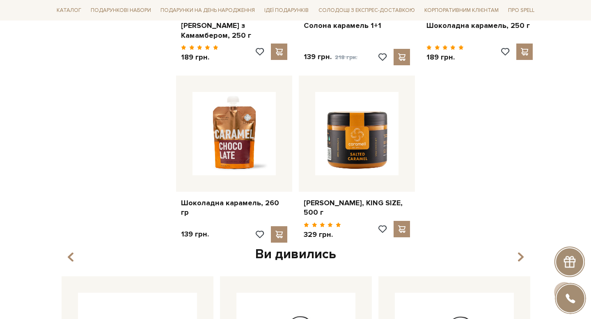
scroll to position [480, 0]
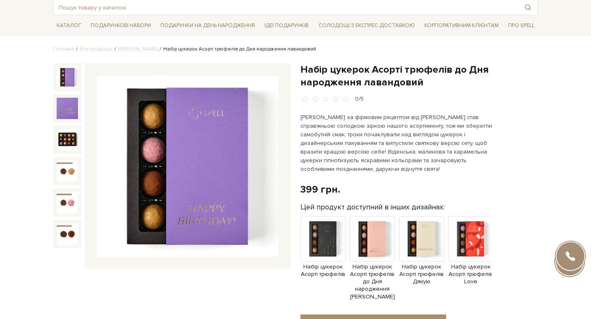
scroll to position [14, 0]
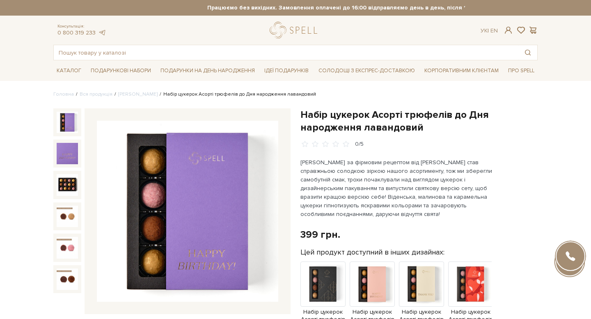
scroll to position [30, 0]
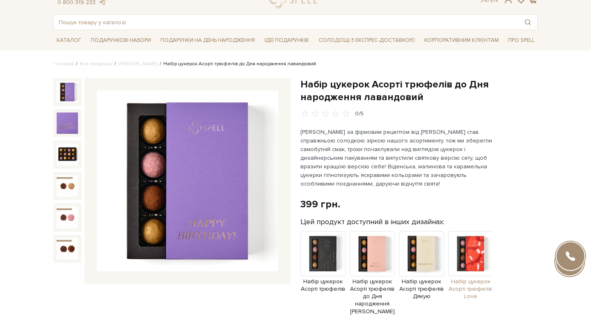
click at [469, 254] on img at bounding box center [470, 253] width 45 height 45
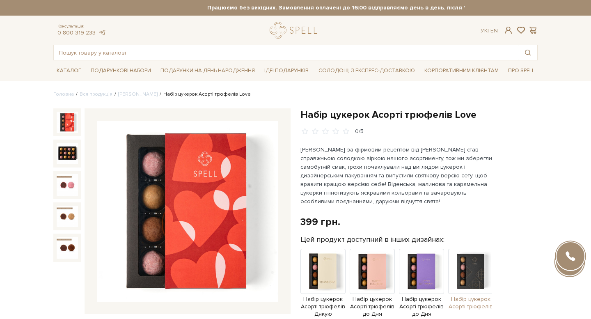
click at [476, 267] on img at bounding box center [470, 271] width 45 height 45
